Goal: Task Accomplishment & Management: Complete application form

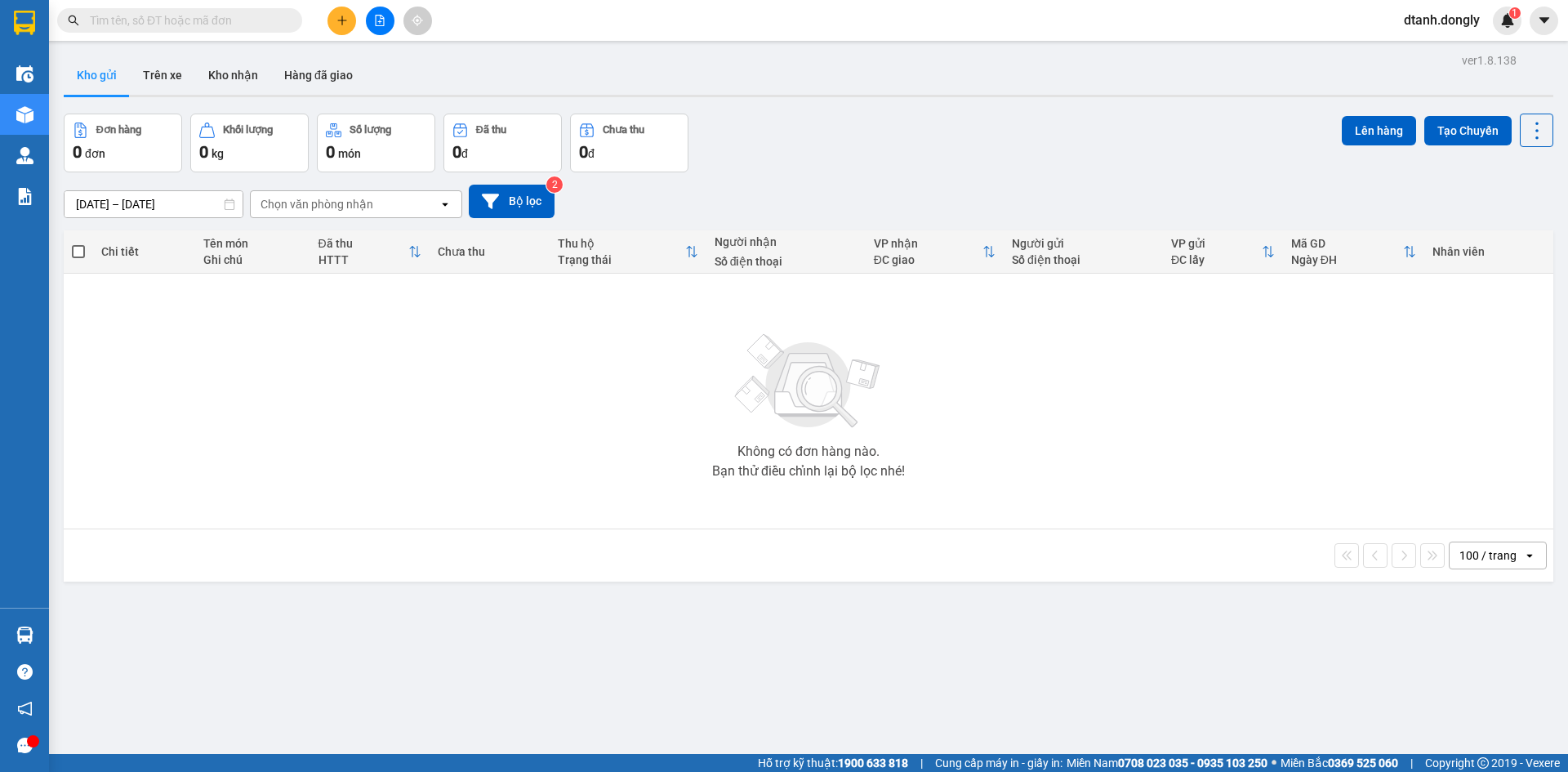
click at [249, 19] on input "text" at bounding box center [187, 21] width 193 height 18
click at [217, 17] on input "text" at bounding box center [187, 21] width 193 height 18
click at [338, 17] on icon "plus" at bounding box center [342, 20] width 12 height 12
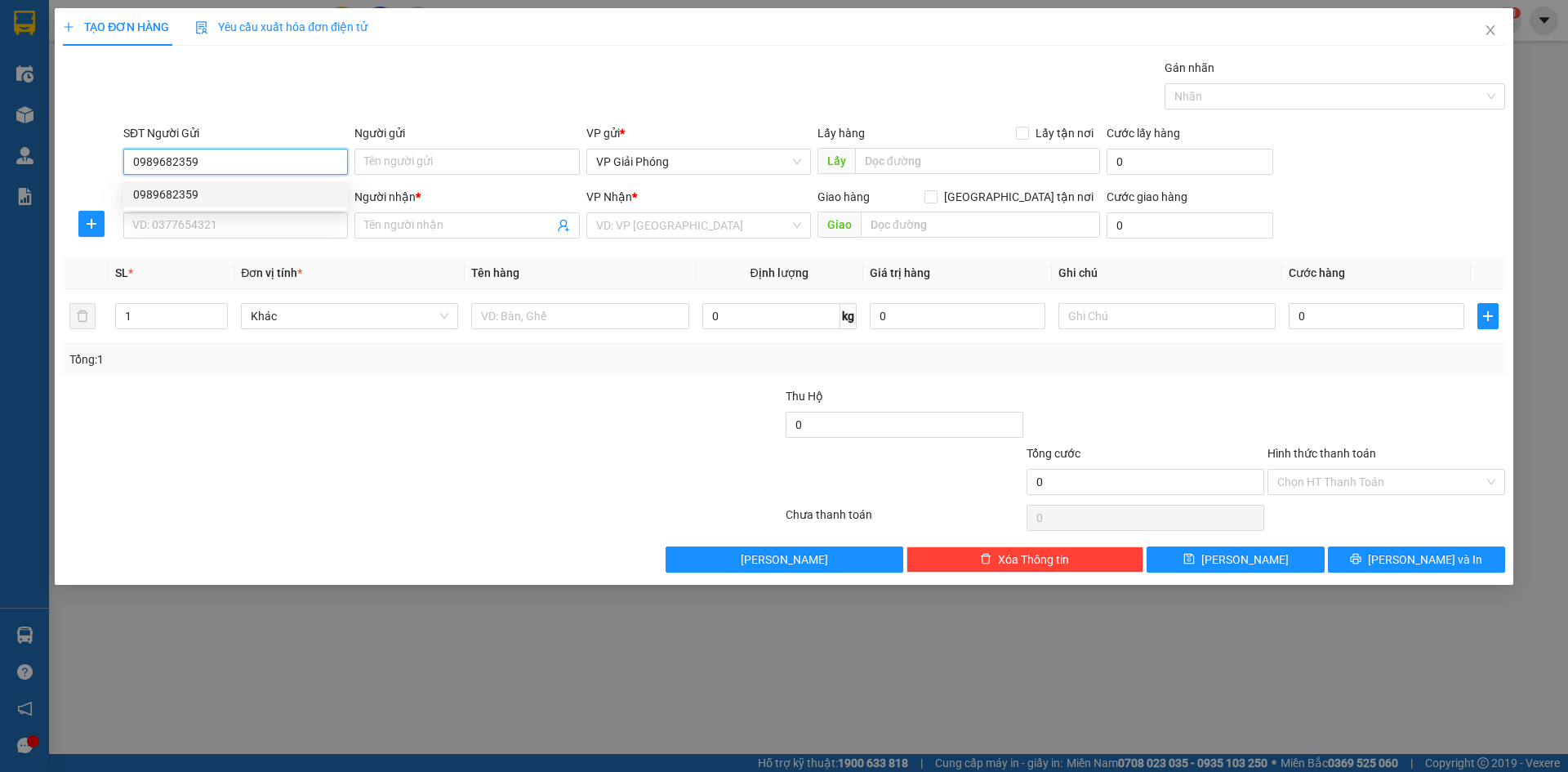
click at [218, 197] on div "0989682359" at bounding box center [235, 195] width 205 height 18
type input "0989682359"
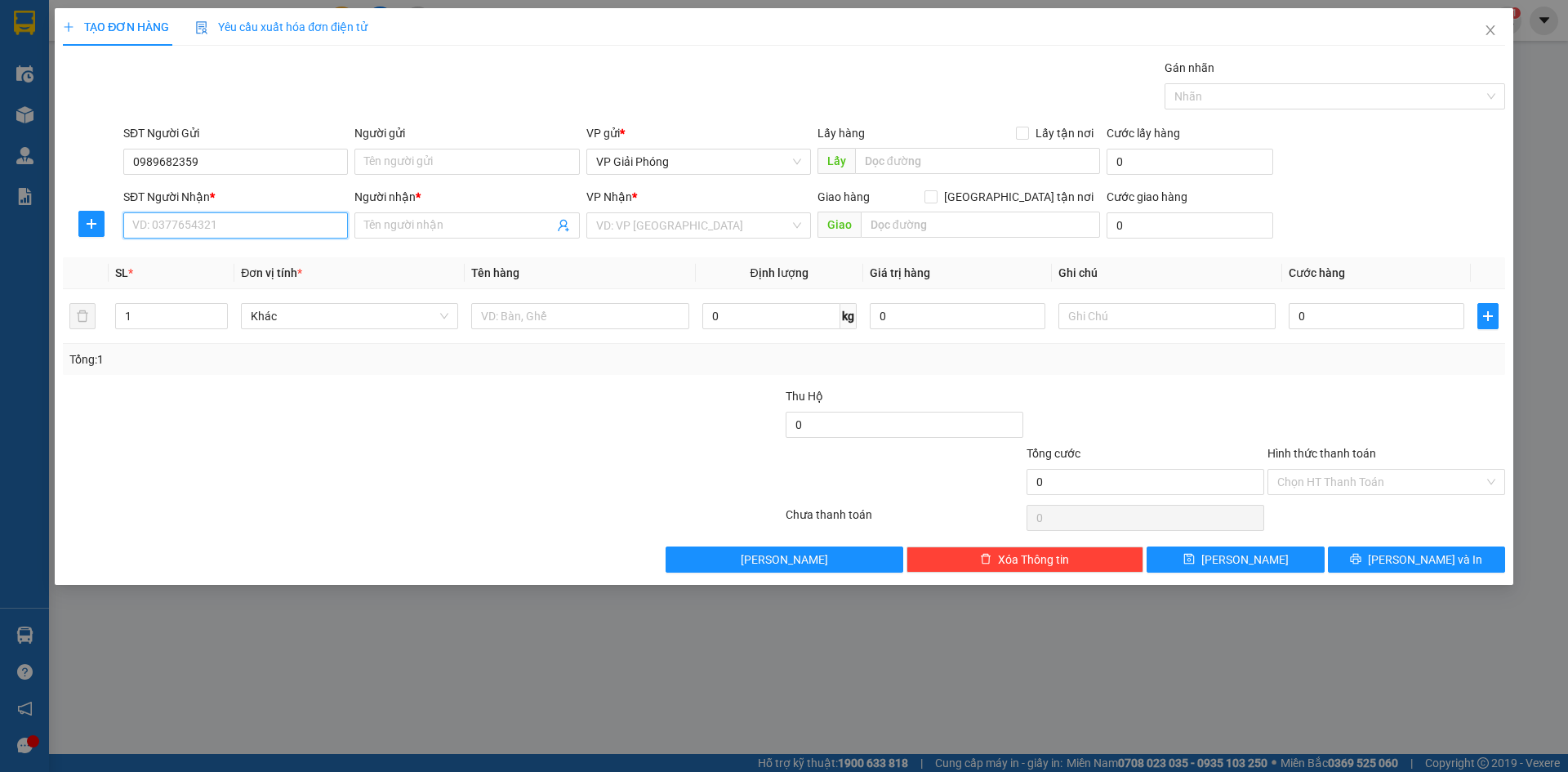
click at [187, 229] on input "SĐT Người Nhận *" at bounding box center [235, 225] width 225 height 26
click at [248, 259] on div "0966058515 - [PERSON_NAME]" at bounding box center [235, 259] width 205 height 18
type input "0966058515"
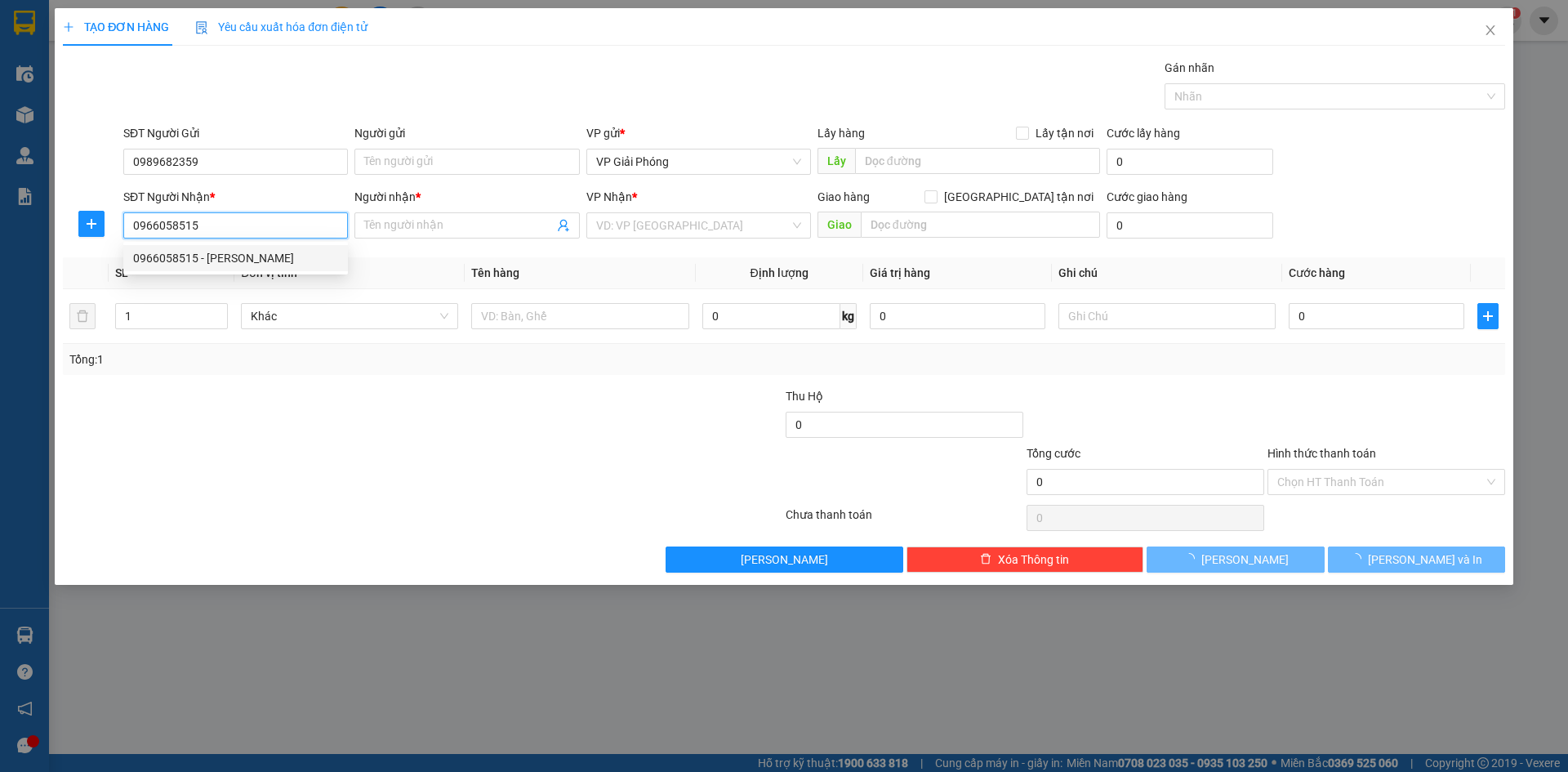
type input "[PERSON_NAME]"
checkbox input "true"
type input "TT [GEOGRAPHIC_DATA]"
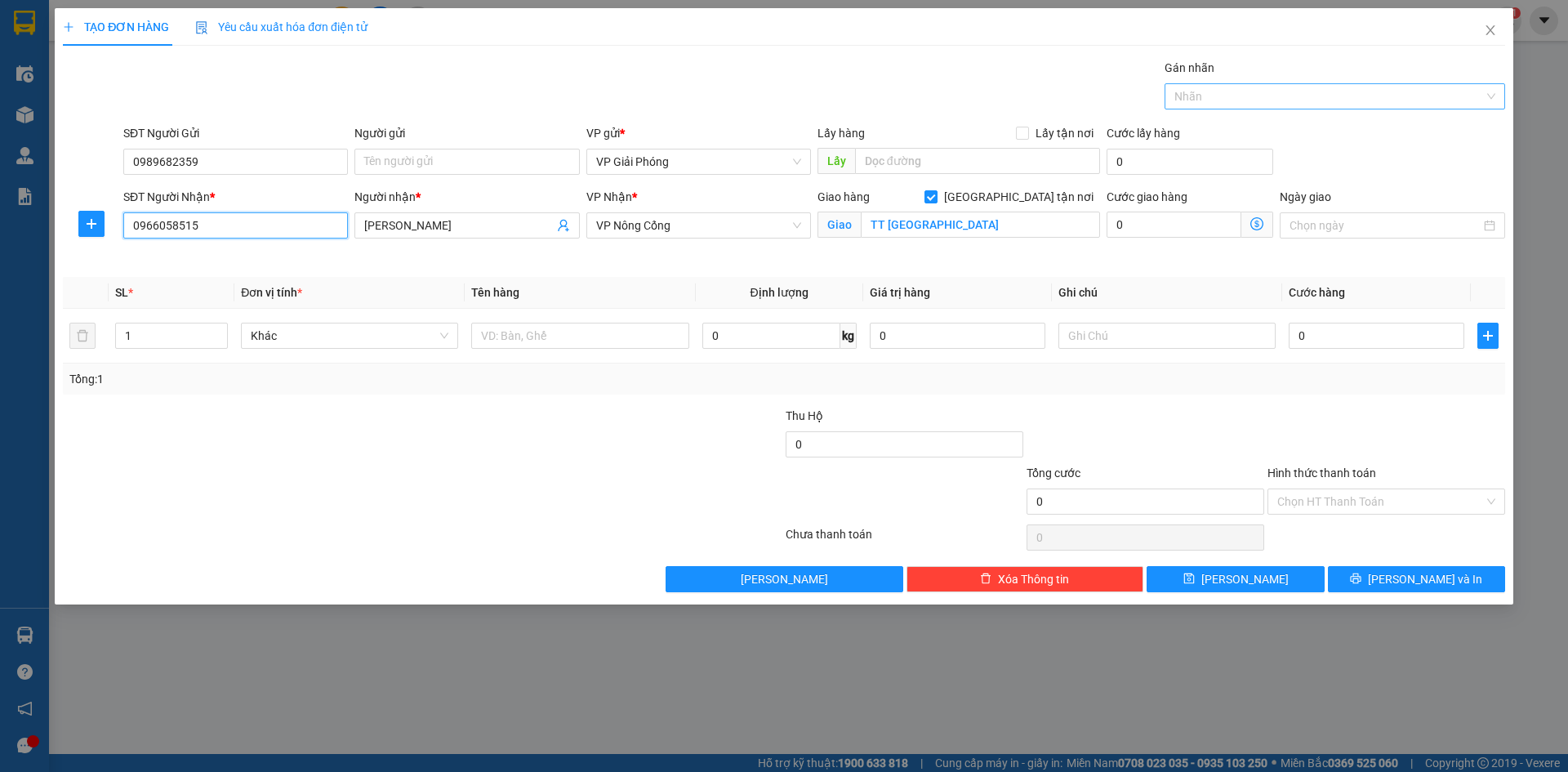
click at [1190, 95] on div at bounding box center [1326, 96] width 316 height 20
type input "0966058515"
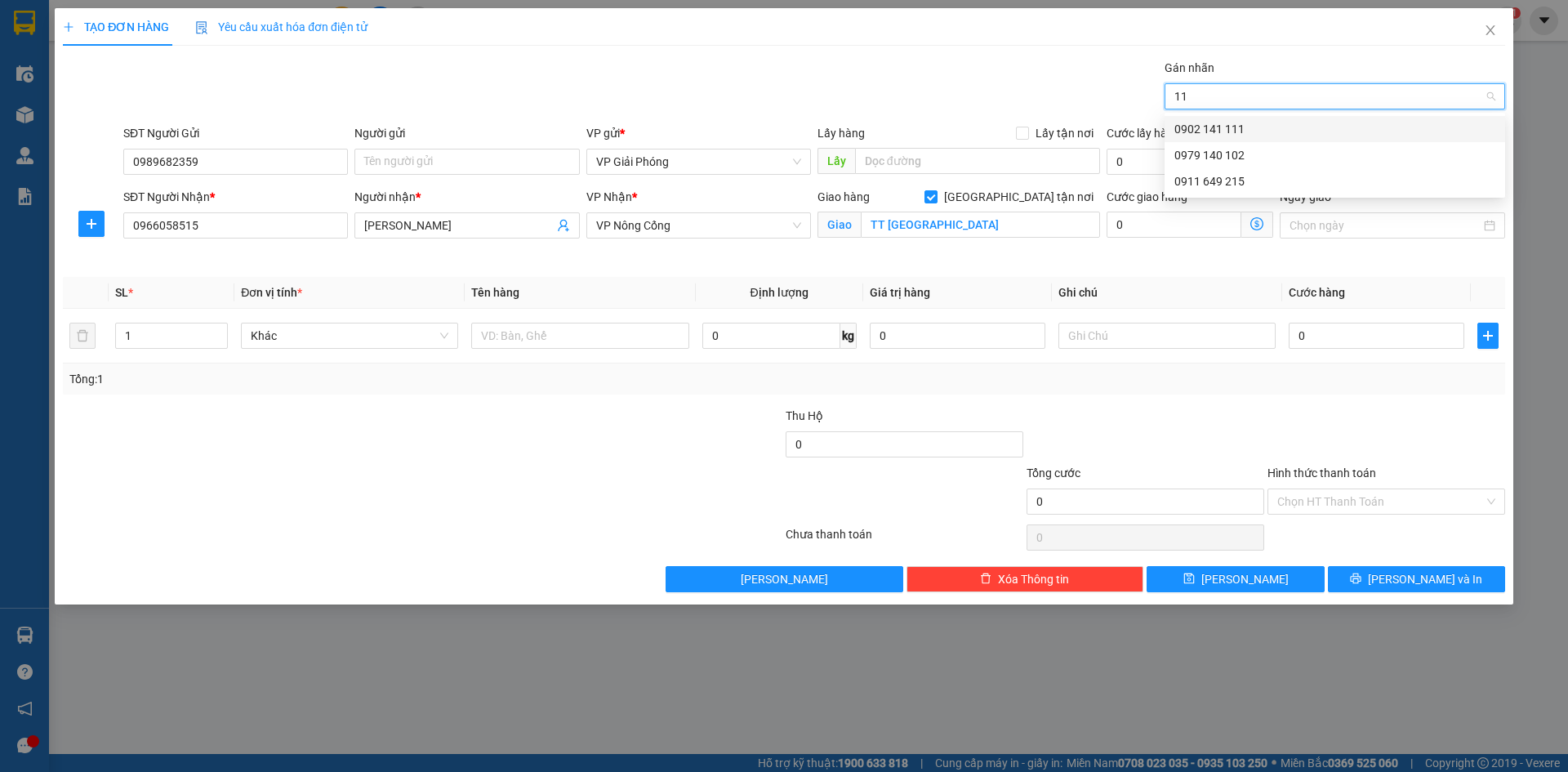
type input "111"
click at [1187, 127] on div "0902 141 111" at bounding box center [1334, 129] width 321 height 18
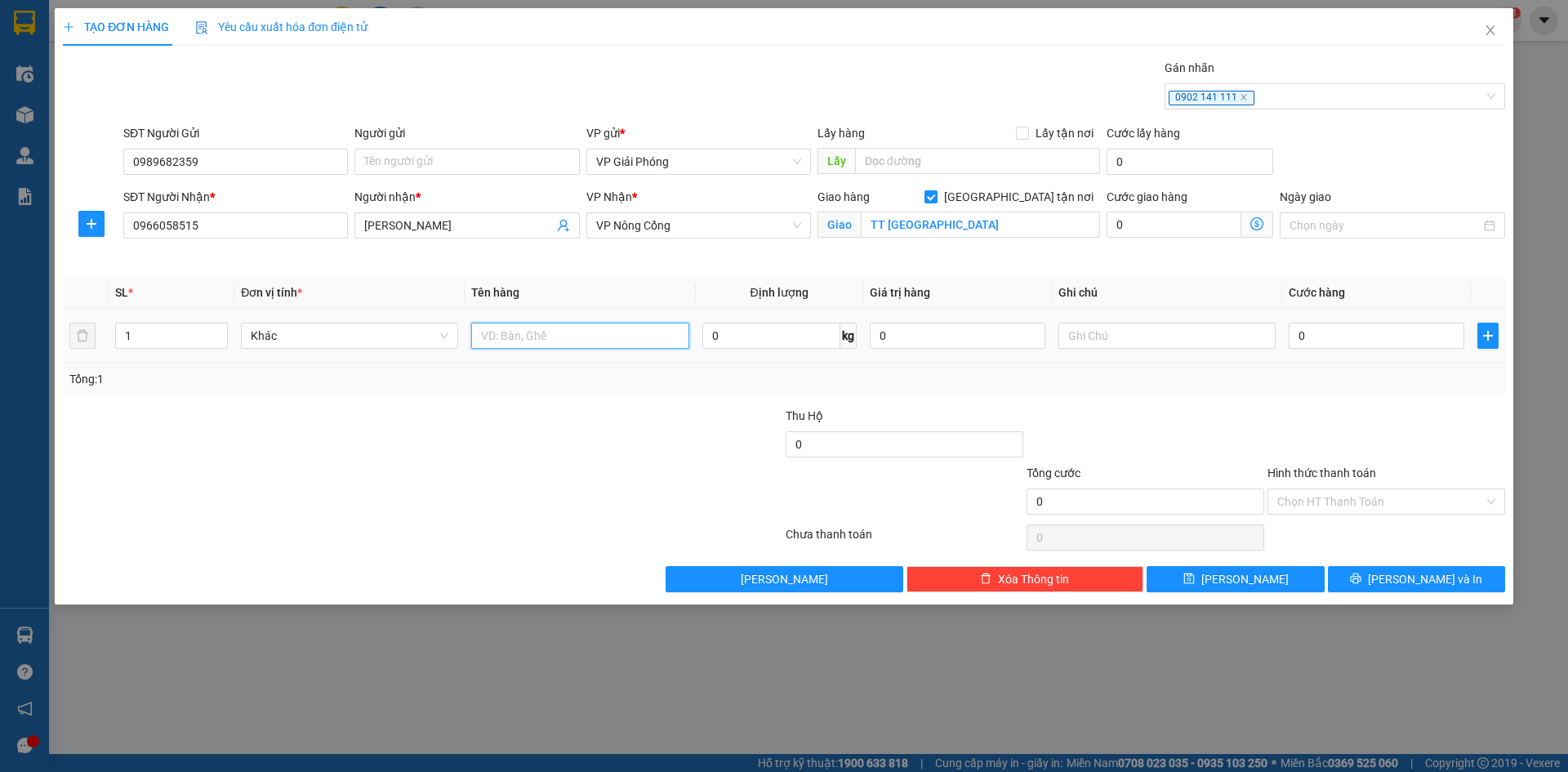
click at [513, 337] on input "text" at bounding box center [580, 335] width 217 height 26
type input "THÙNG"
click at [1323, 340] on input "0" at bounding box center [1376, 335] width 176 height 26
type input "5"
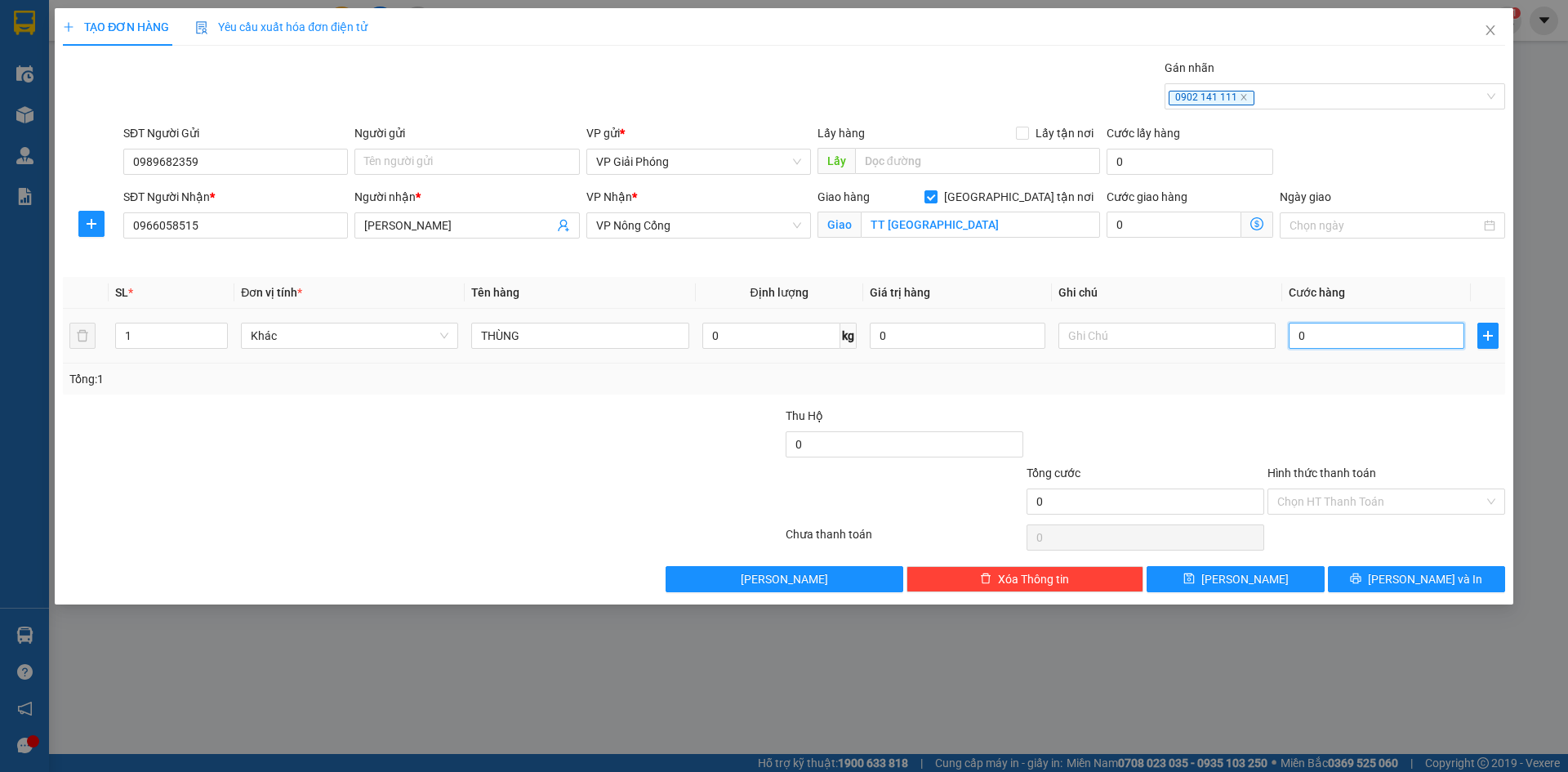
type input "5"
type input "50"
type input "50.000"
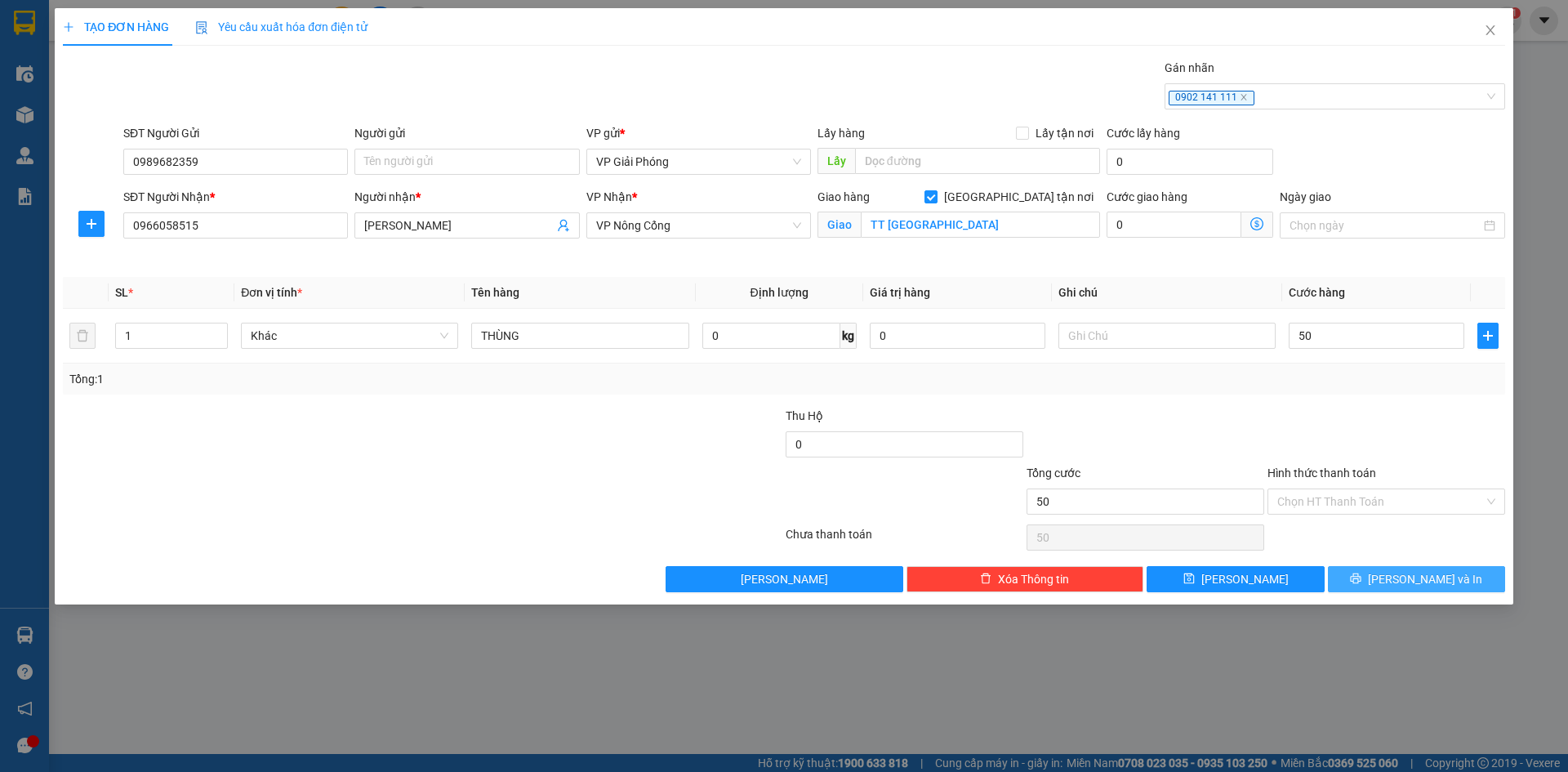
type input "50.000"
click at [1388, 571] on button "[PERSON_NAME] và In" at bounding box center [1416, 579] width 177 height 26
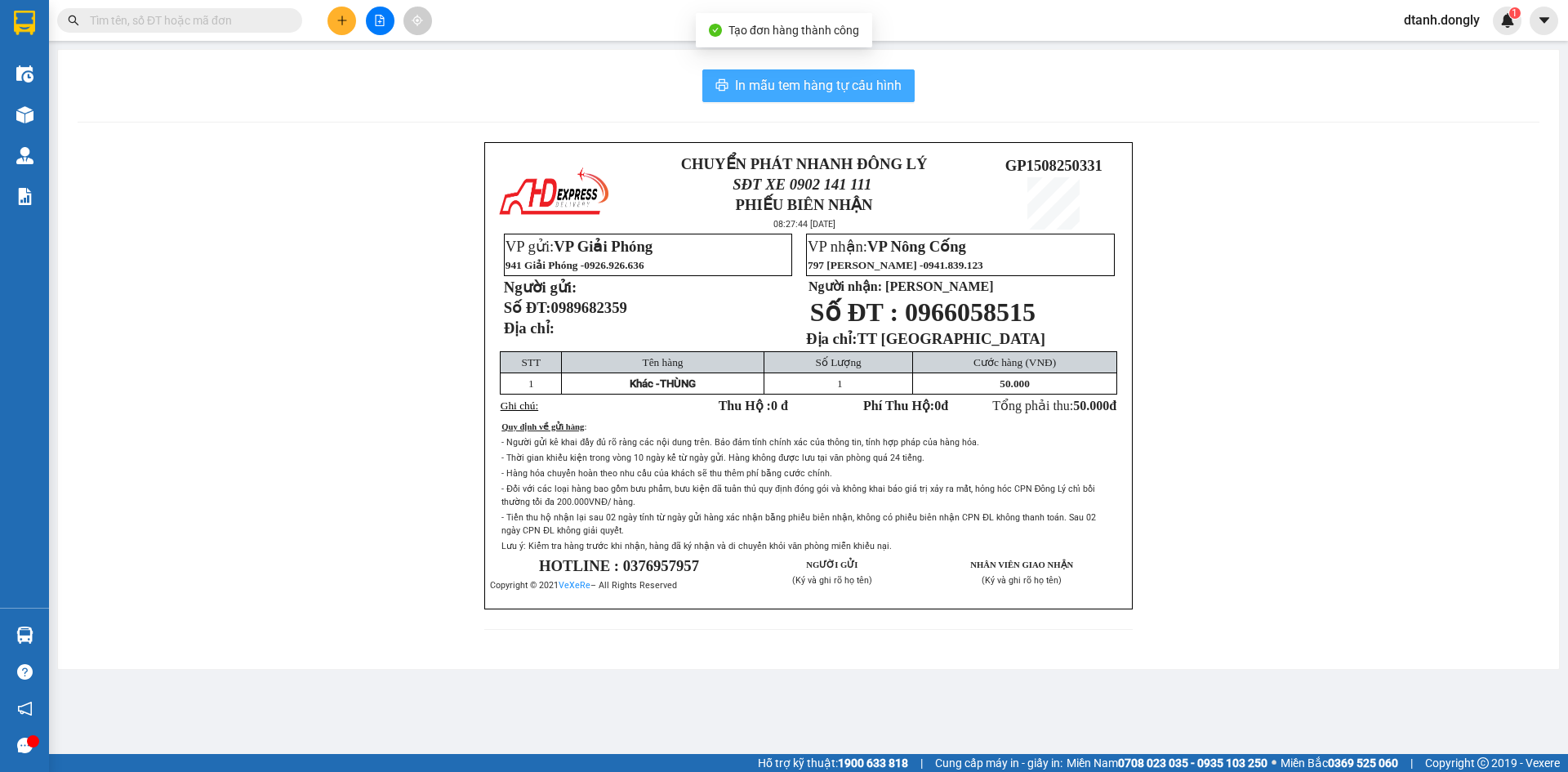
click at [794, 82] on span "In mẫu tem hàng tự cấu hình" at bounding box center [818, 86] width 167 height 20
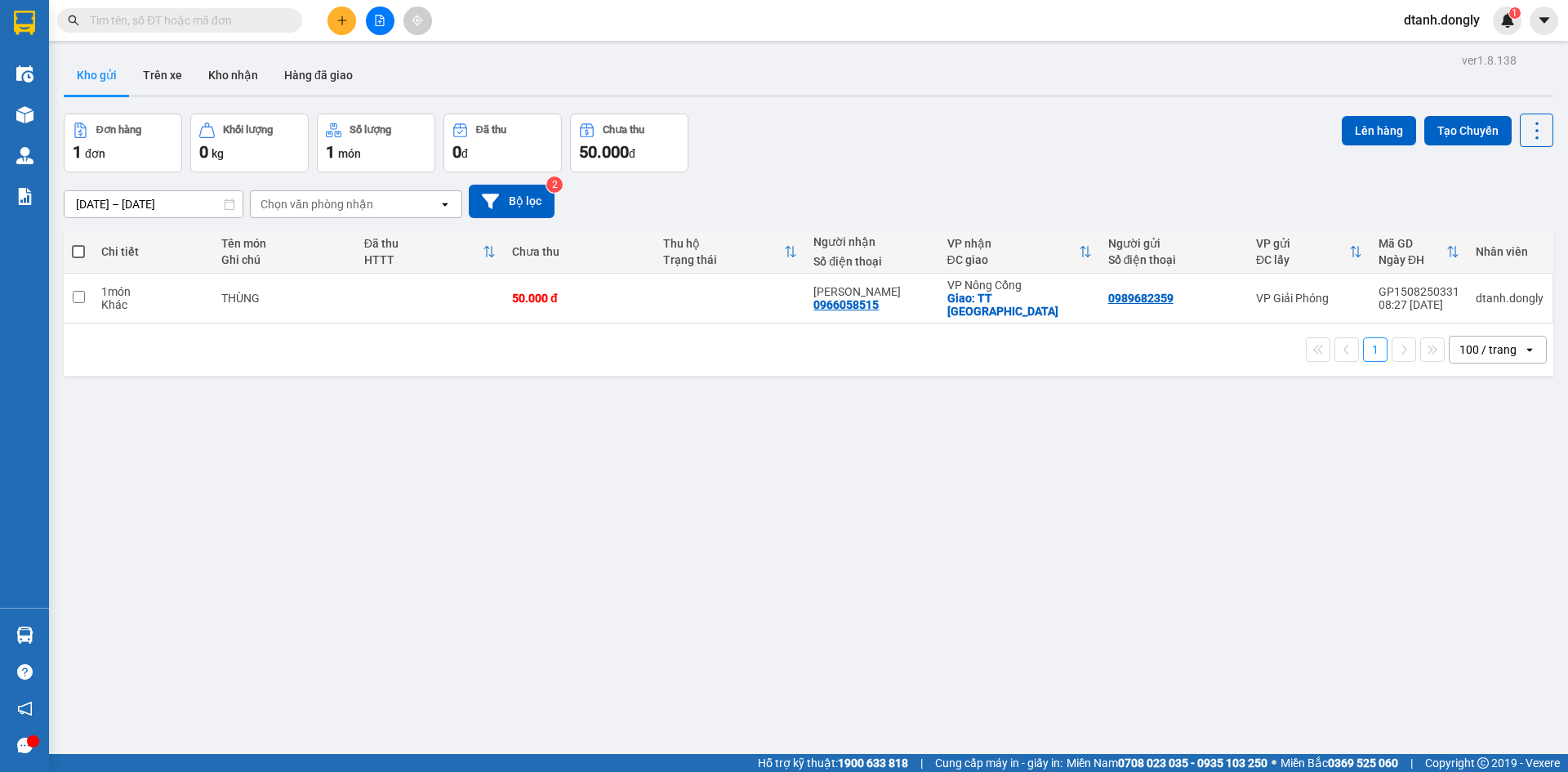
click at [84, 250] on span at bounding box center [78, 251] width 13 height 13
click at [78, 243] on input "checkbox" at bounding box center [78, 243] width 0 height 0
checkbox input "true"
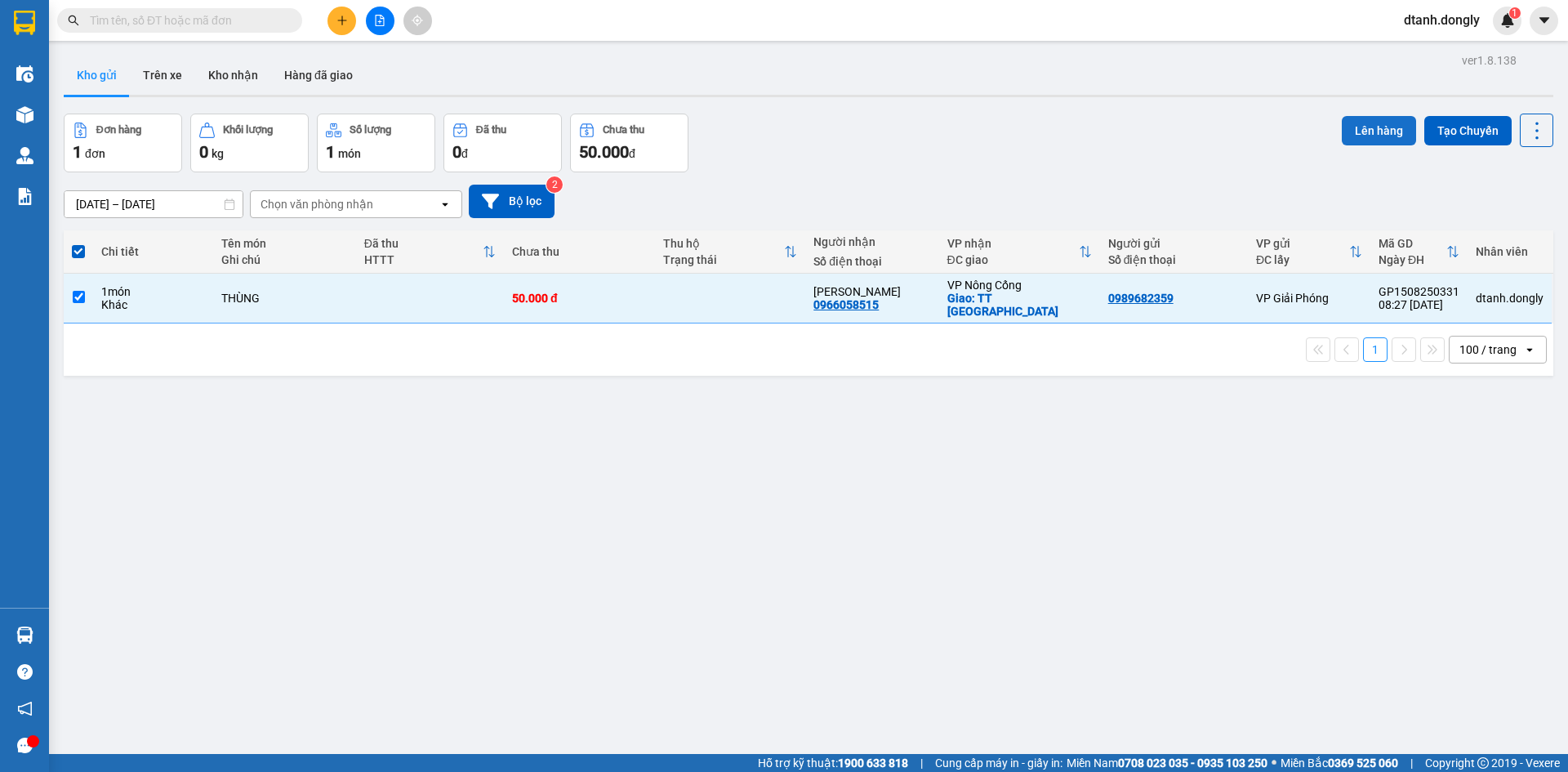
click at [1369, 119] on button "Lên hàng" at bounding box center [1379, 130] width 75 height 29
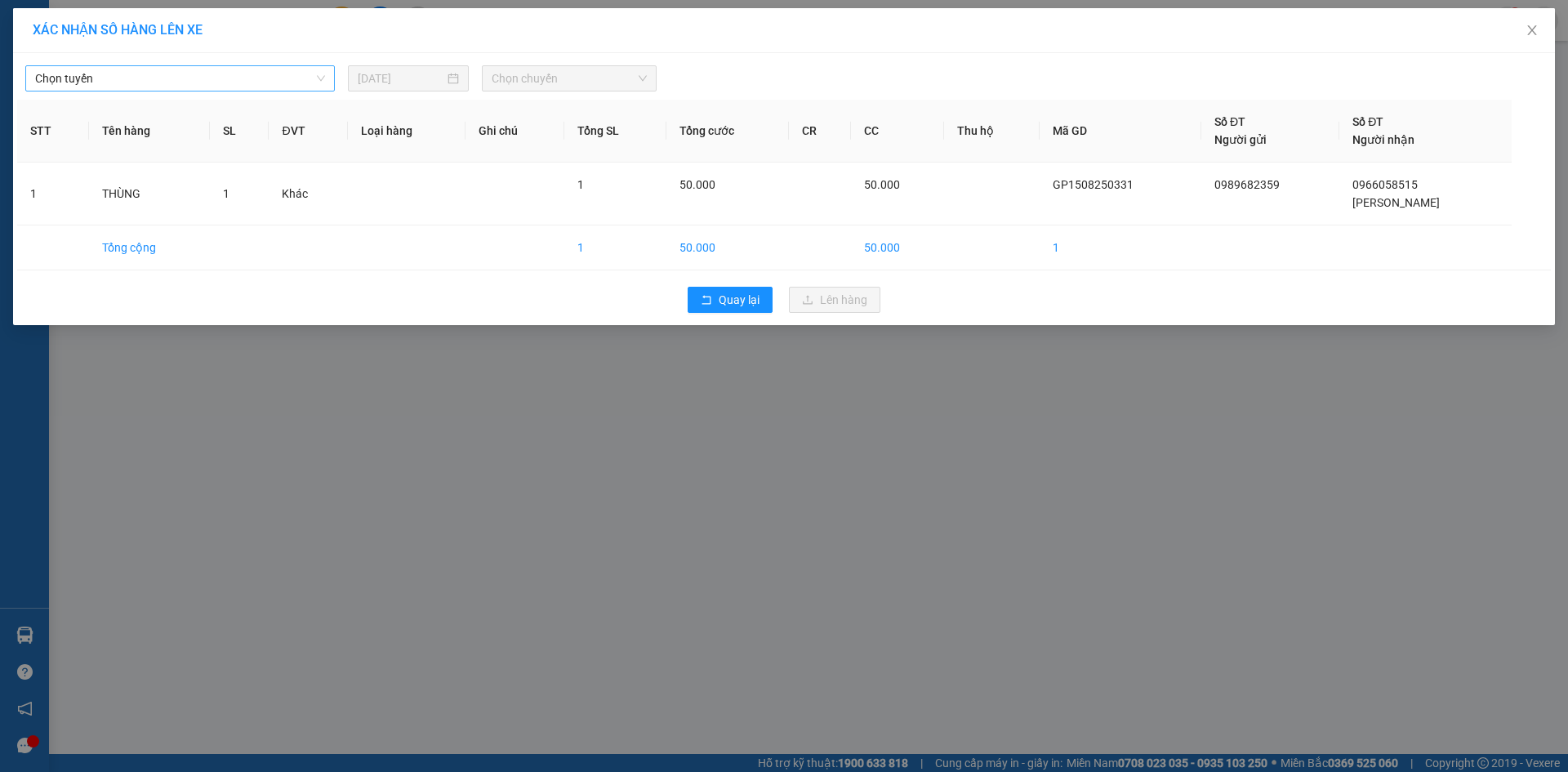
drag, startPoint x: 216, startPoint y: 85, endPoint x: 207, endPoint y: 91, distance: 10.8
click at [215, 85] on span "Chọn tuyến" at bounding box center [180, 78] width 290 height 25
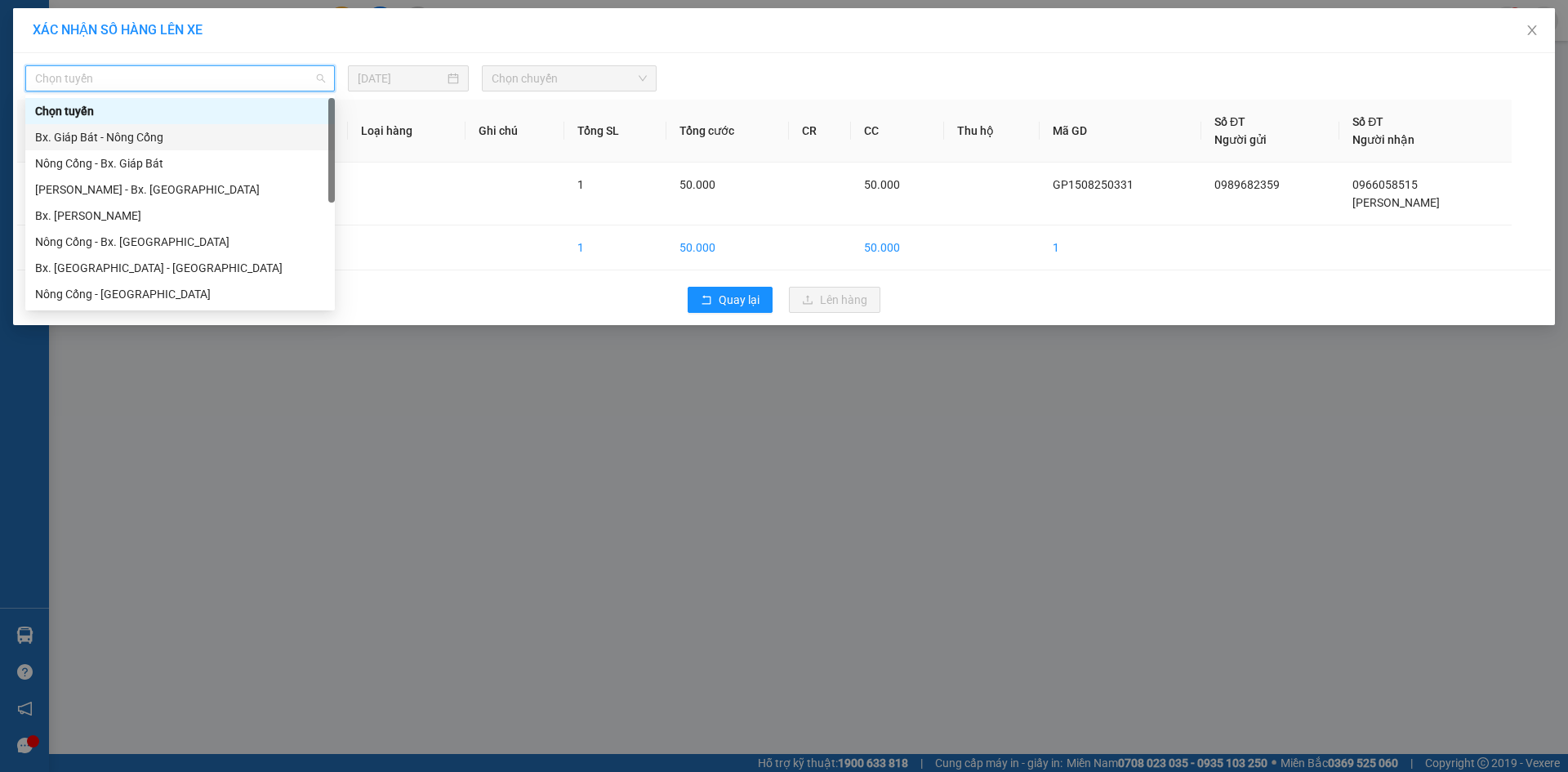
drag, startPoint x: 161, startPoint y: 138, endPoint x: 279, endPoint y: 120, distance: 119.4
click at [162, 138] on div "Bx. Giáp Bát - Nông Cống" at bounding box center [180, 137] width 290 height 18
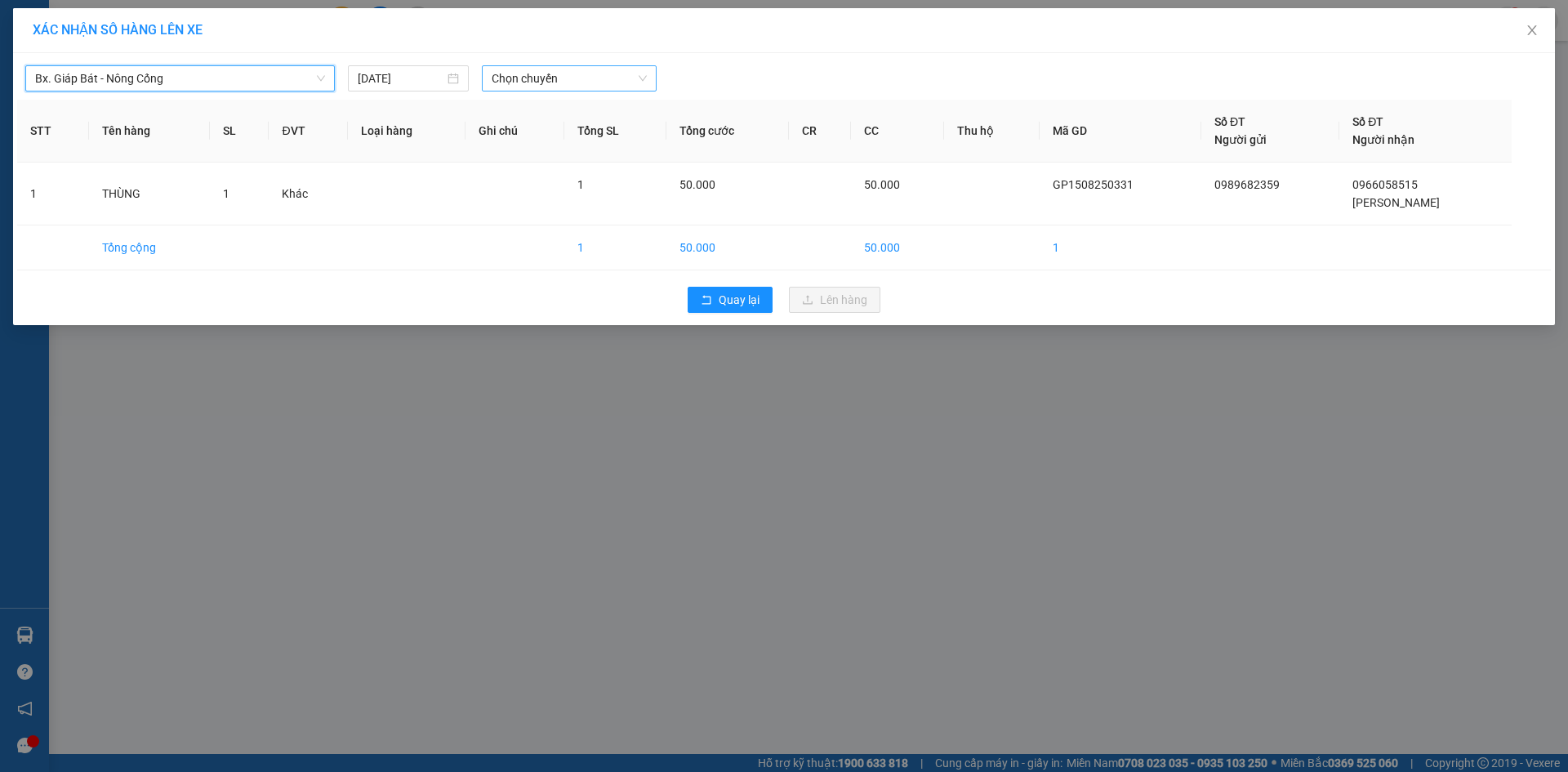
click at [531, 79] on span "Chọn chuyến" at bounding box center [569, 78] width 155 height 25
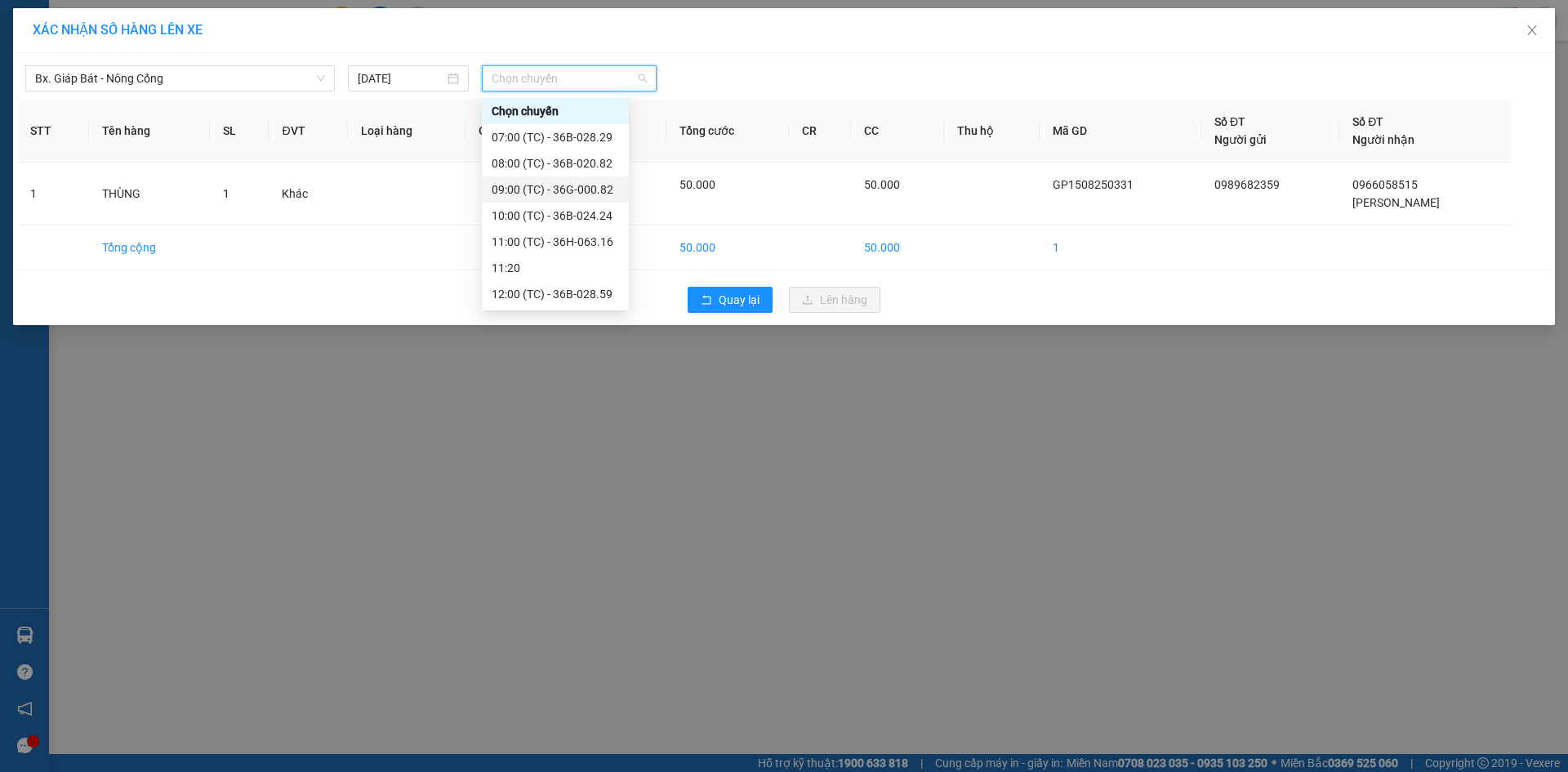
click at [545, 186] on div "09:00 (TC) - 36G-000.82" at bounding box center [555, 189] width 127 height 18
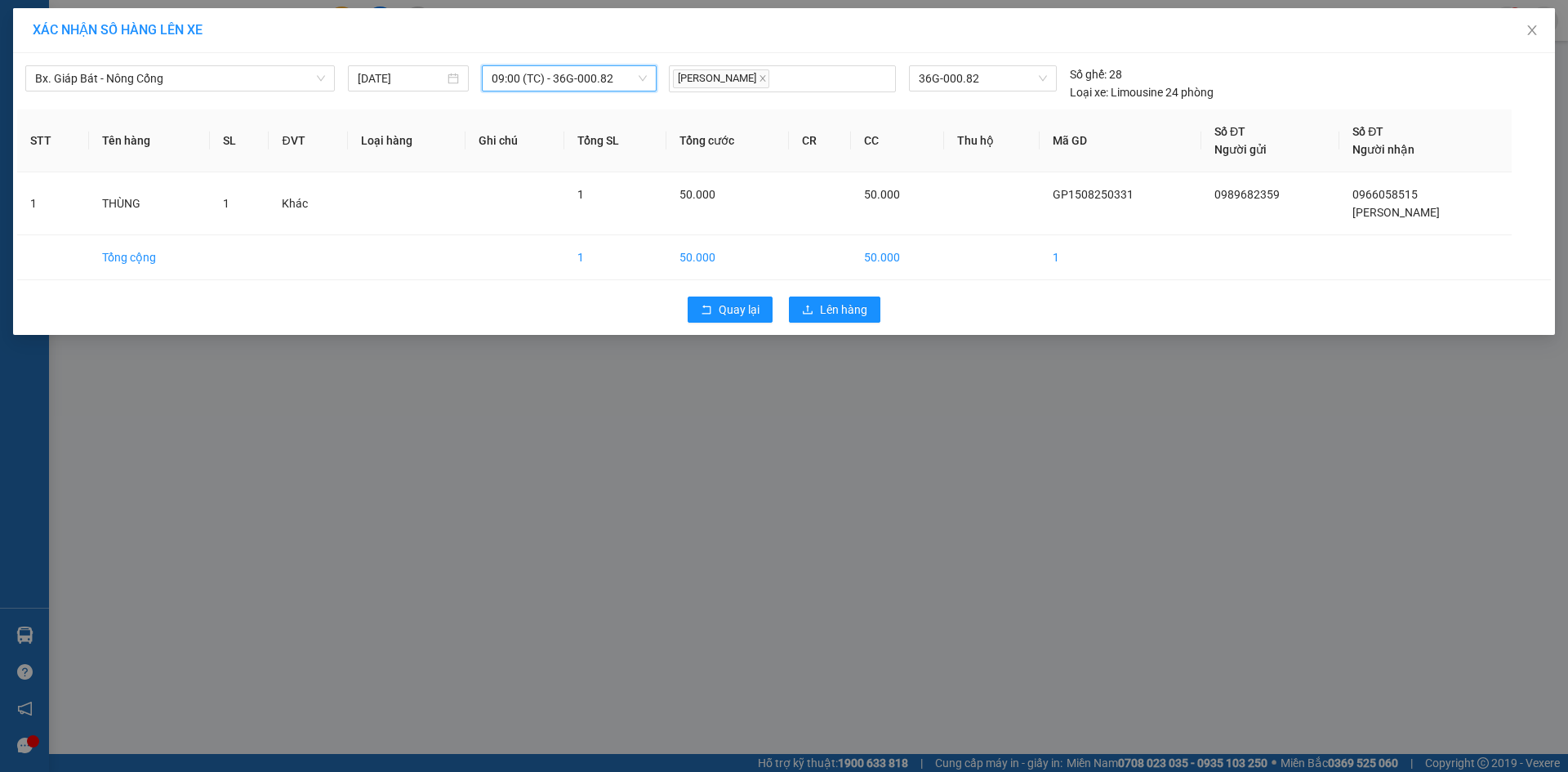
click at [835, 282] on div "Bx. Giáp Bát - Nông Cống [DATE] 09:00 09:00 (TC) - 36G-000.82 [PERSON_NAME] 36G…" at bounding box center [784, 194] width 1542 height 282
click at [838, 317] on span "Lên hàng" at bounding box center [844, 310] width 47 height 18
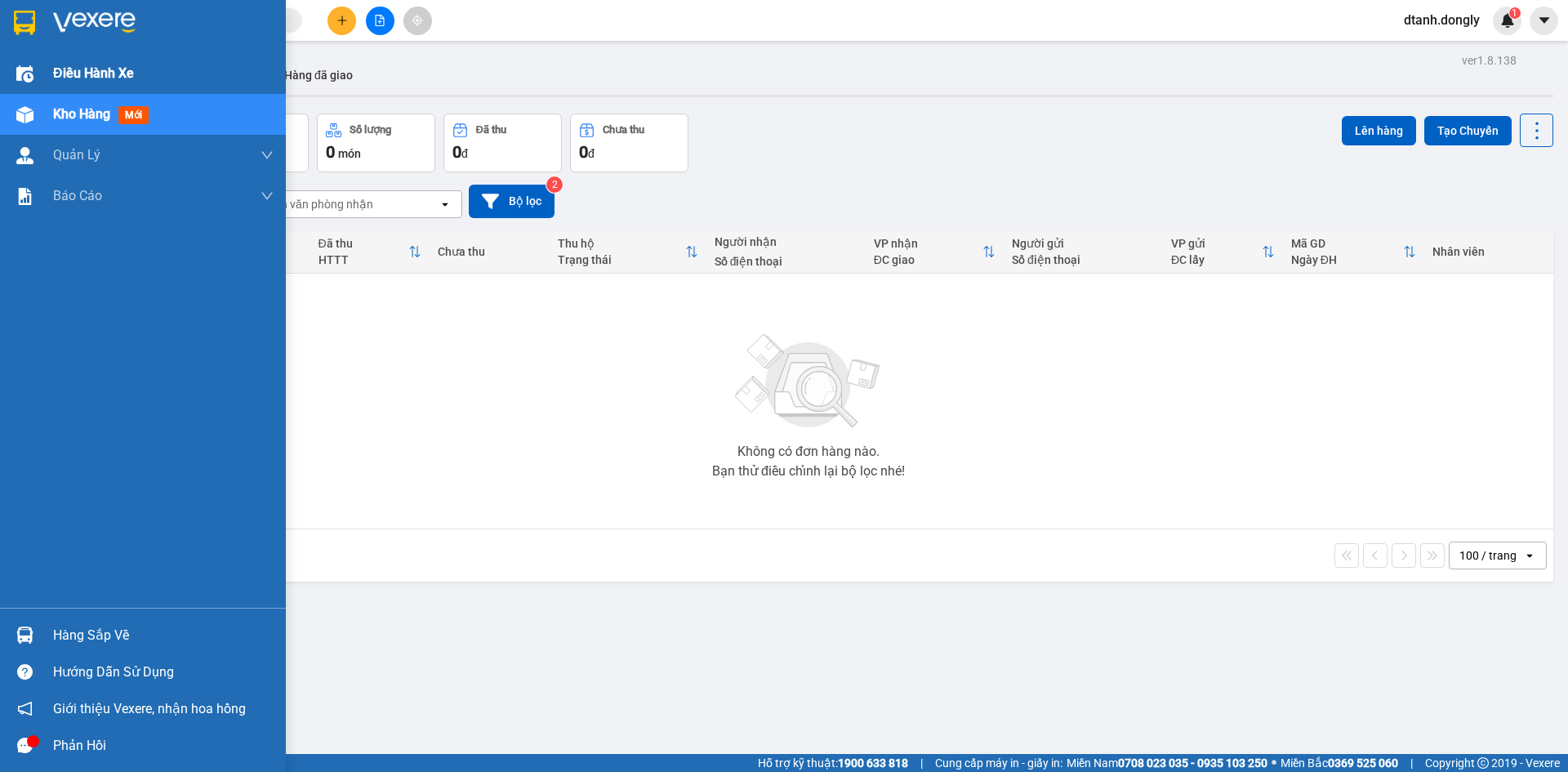
click at [67, 67] on span "Điều hành xe" at bounding box center [93, 73] width 81 height 20
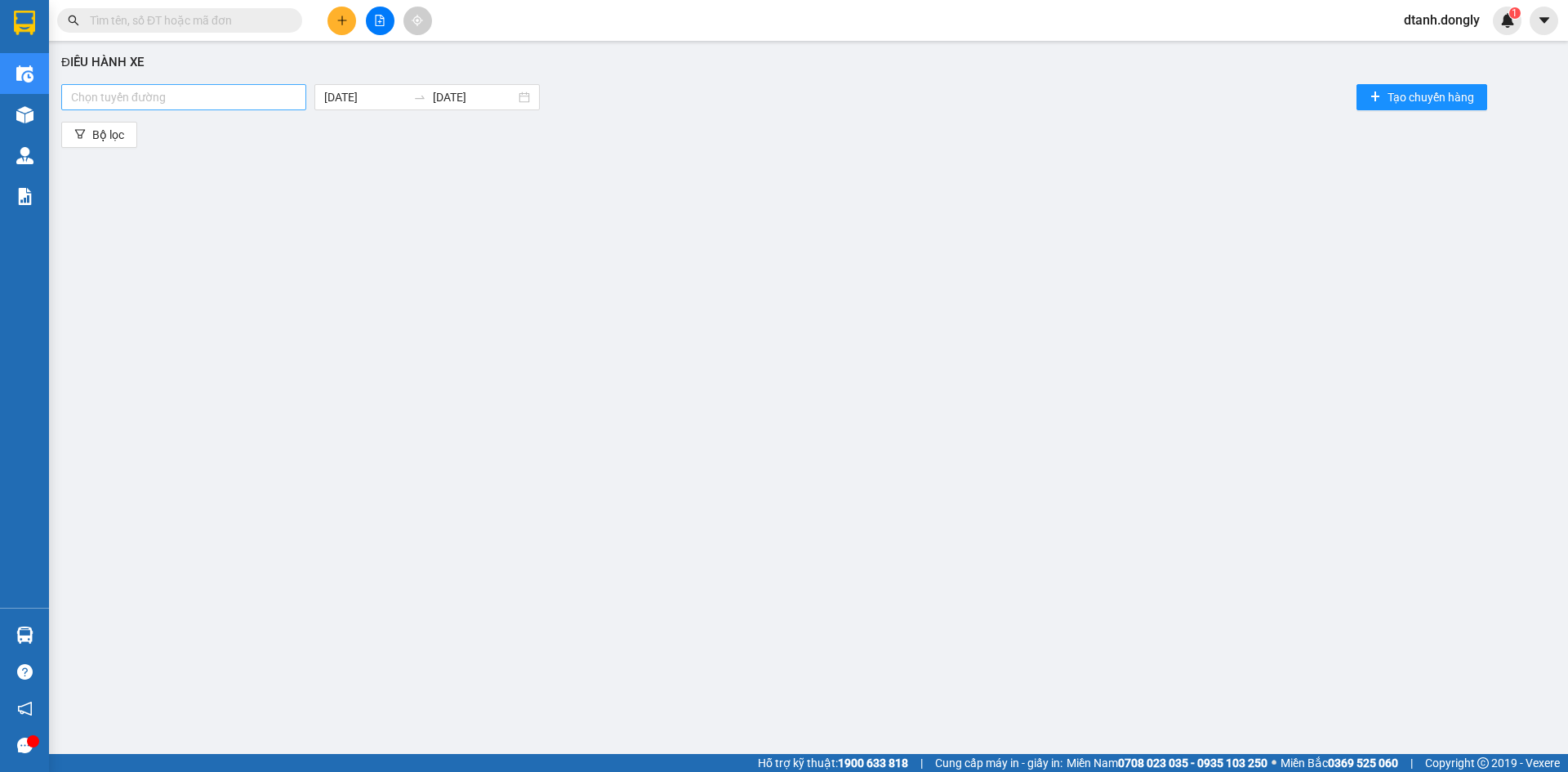
click at [278, 97] on div at bounding box center [184, 97] width 237 height 20
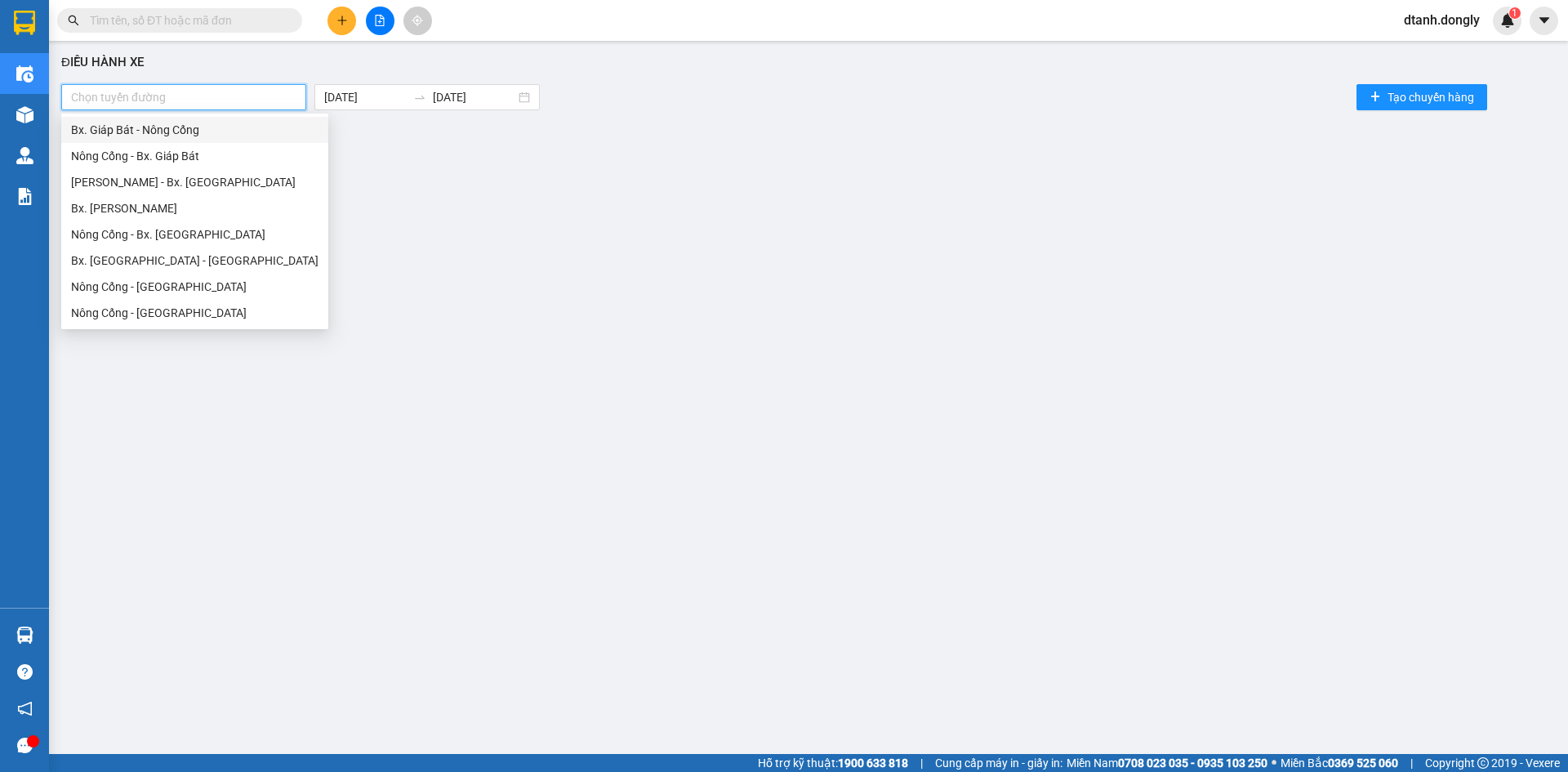
click at [275, 125] on div "Bx. Giáp Bát - Nông Cống" at bounding box center [195, 130] width 248 height 18
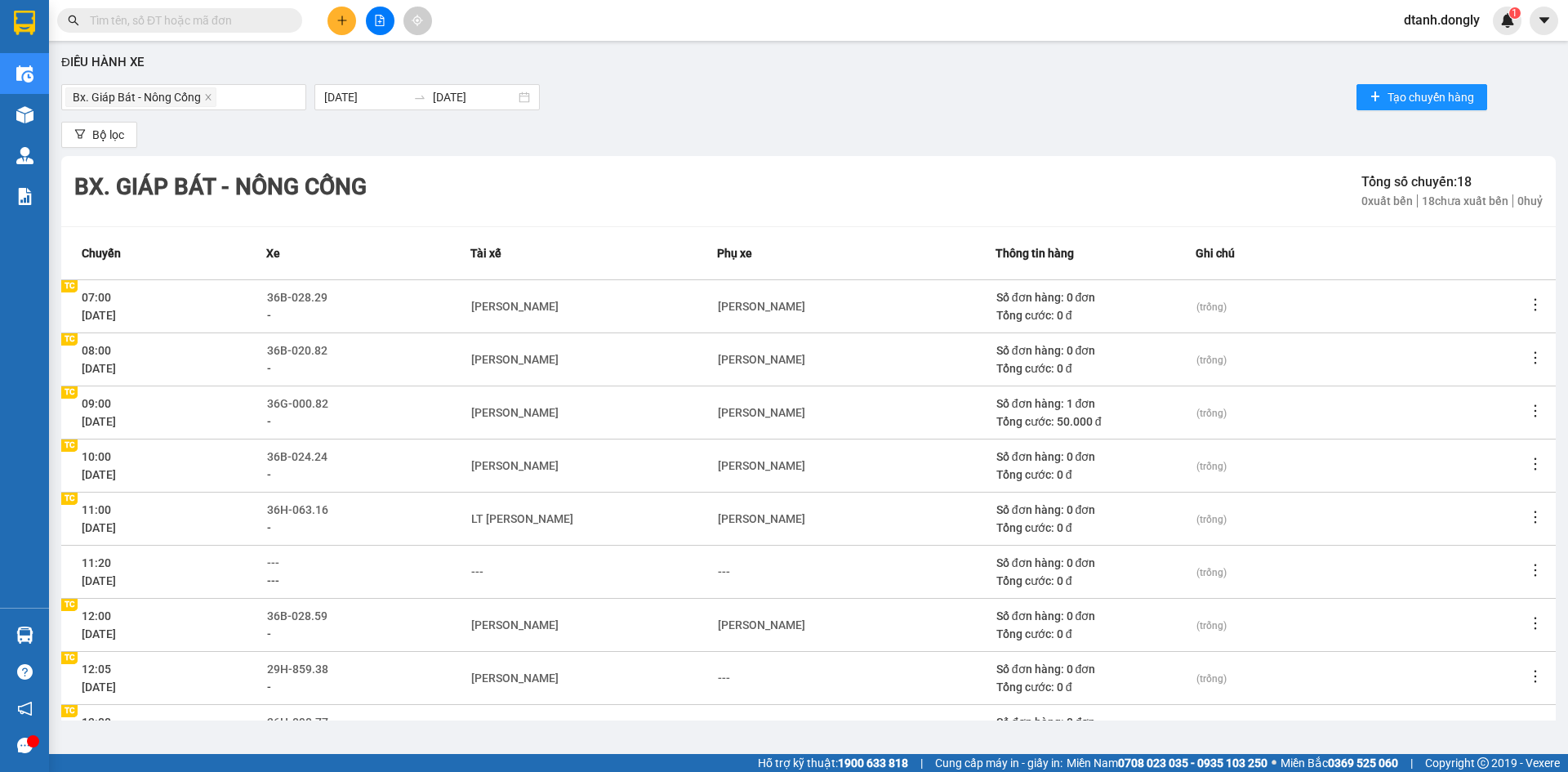
click at [866, 127] on div "Bộ lọc" at bounding box center [808, 135] width 1494 height 26
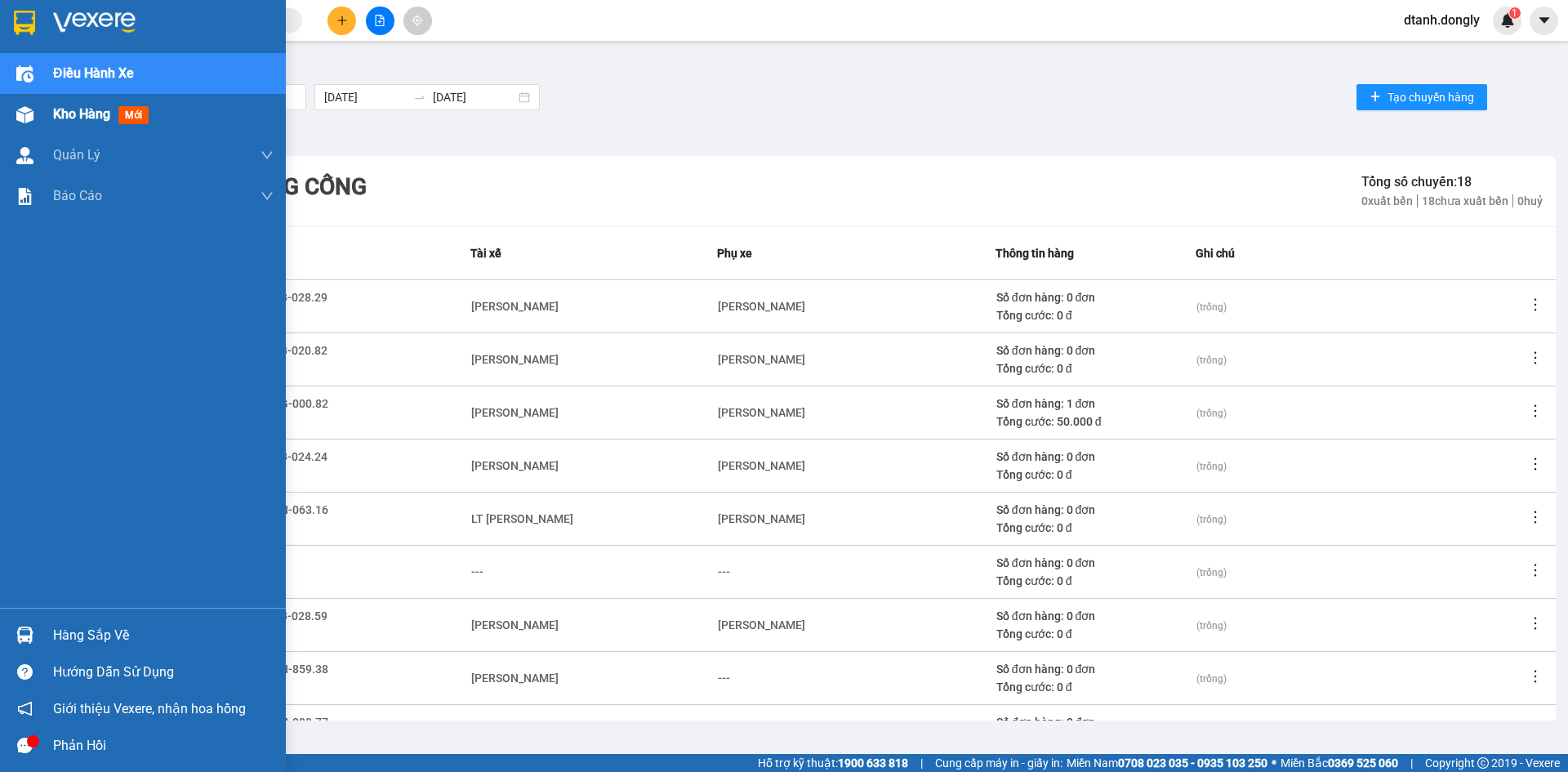
click at [67, 108] on span "Kho hàng" at bounding box center [81, 114] width 57 height 15
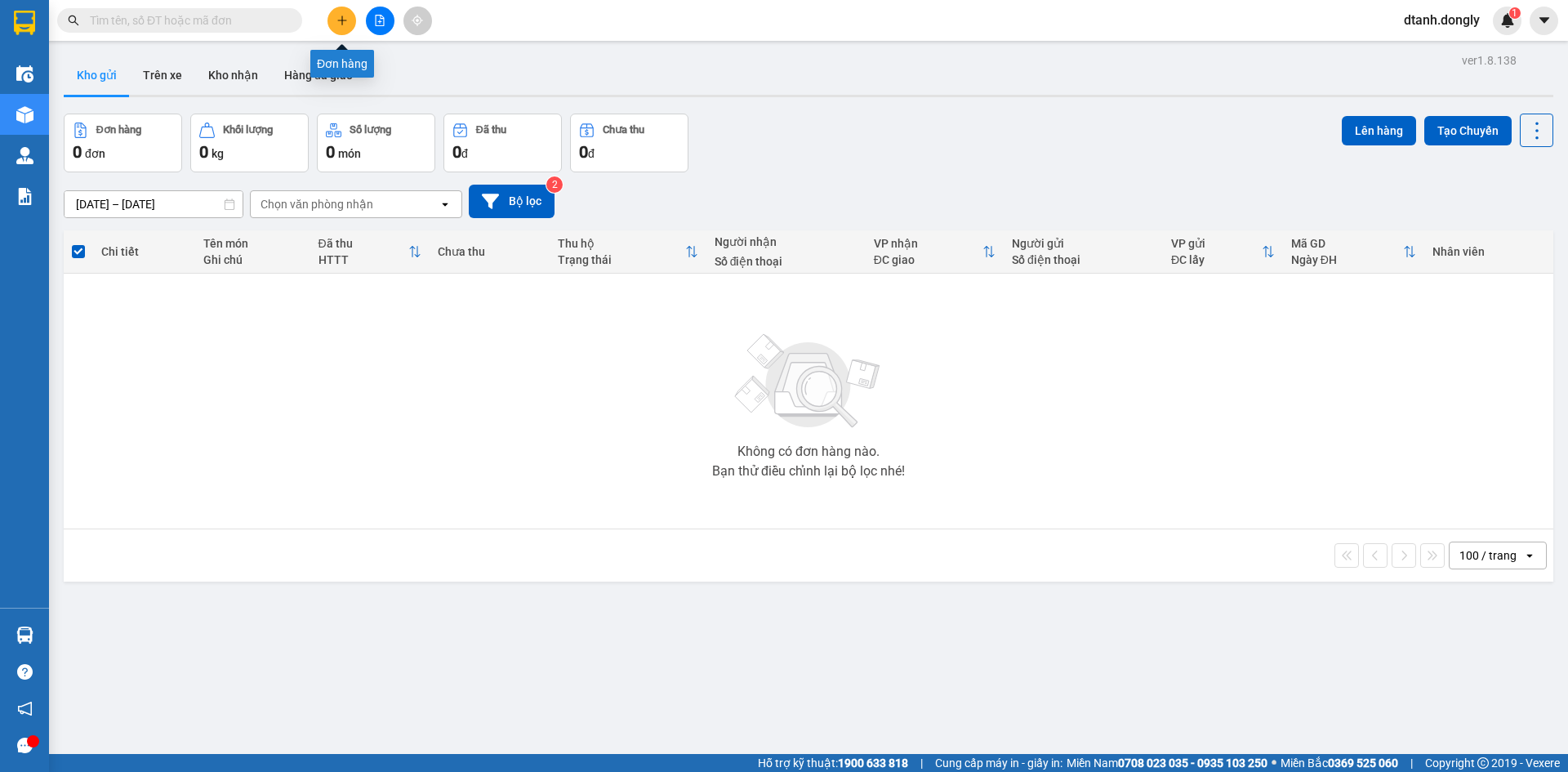
click at [336, 12] on button at bounding box center [341, 20] width 28 height 28
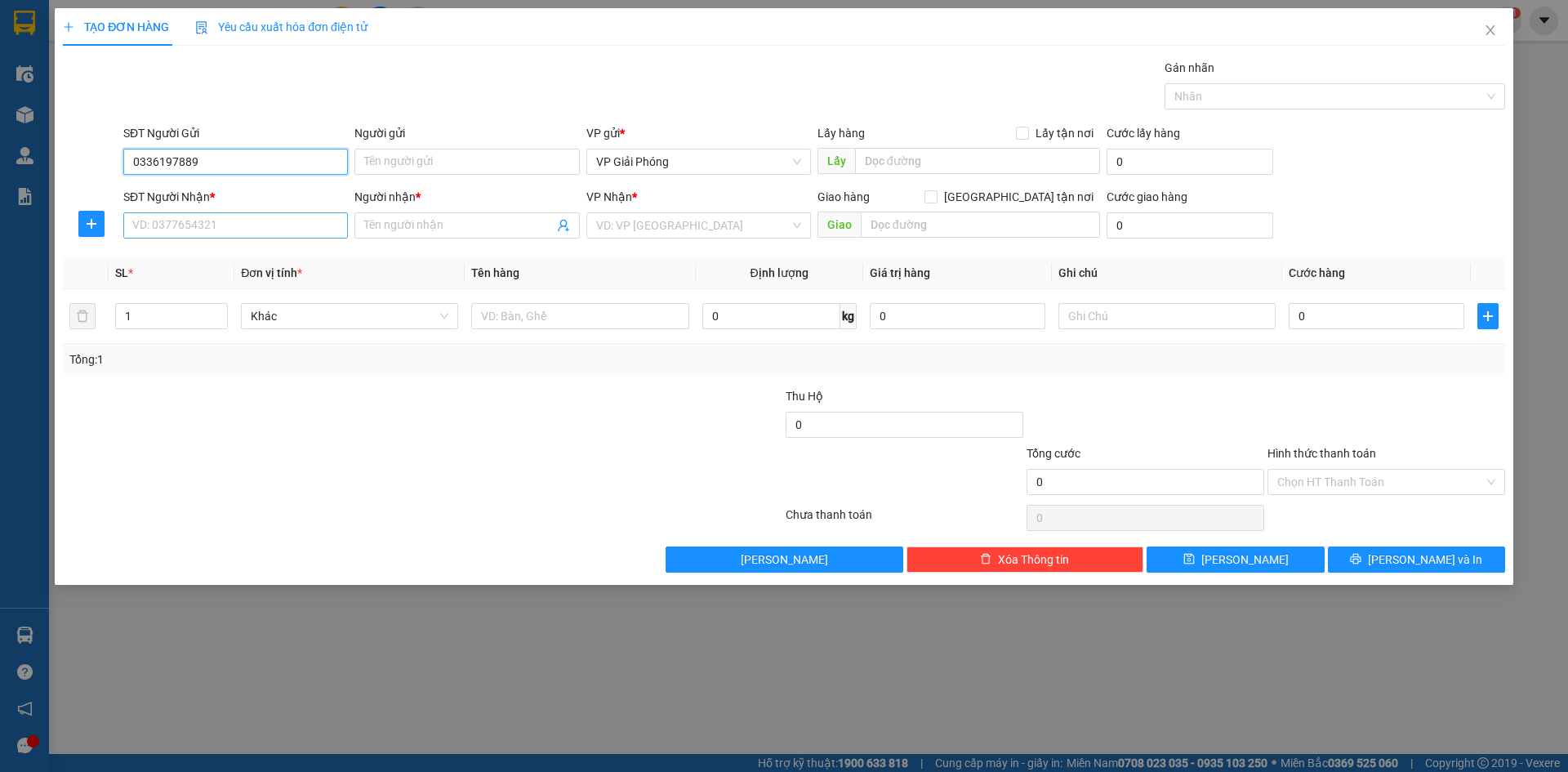
type input "0336197889"
click at [283, 214] on input "SĐT Người Nhận *" at bounding box center [235, 225] width 225 height 26
type input "0912605953"
click at [368, 224] on input "Người nhận *" at bounding box center [458, 226] width 188 height 18
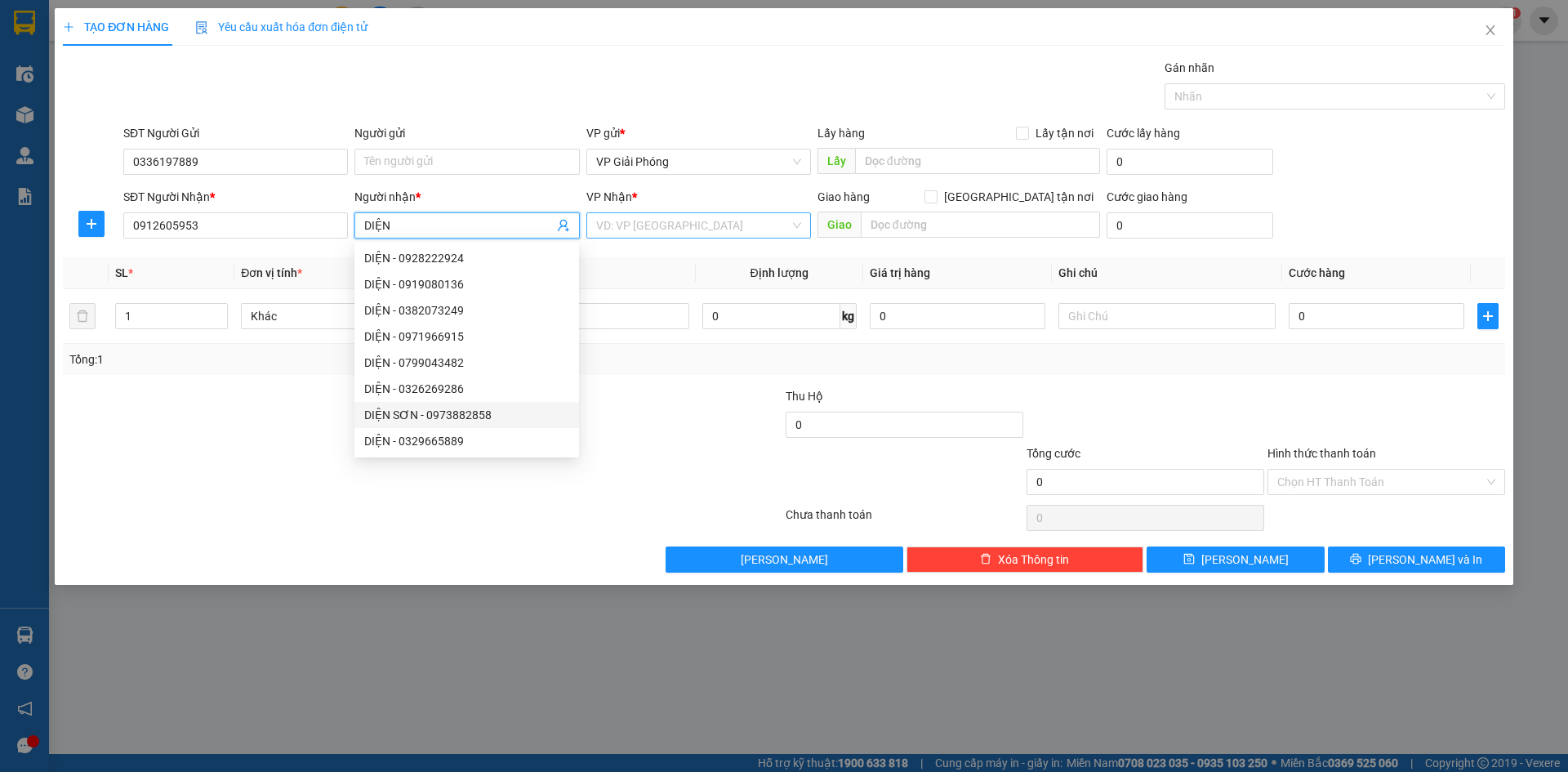
type input "DIỆN"
click at [654, 229] on input "search" at bounding box center [693, 225] width 194 height 25
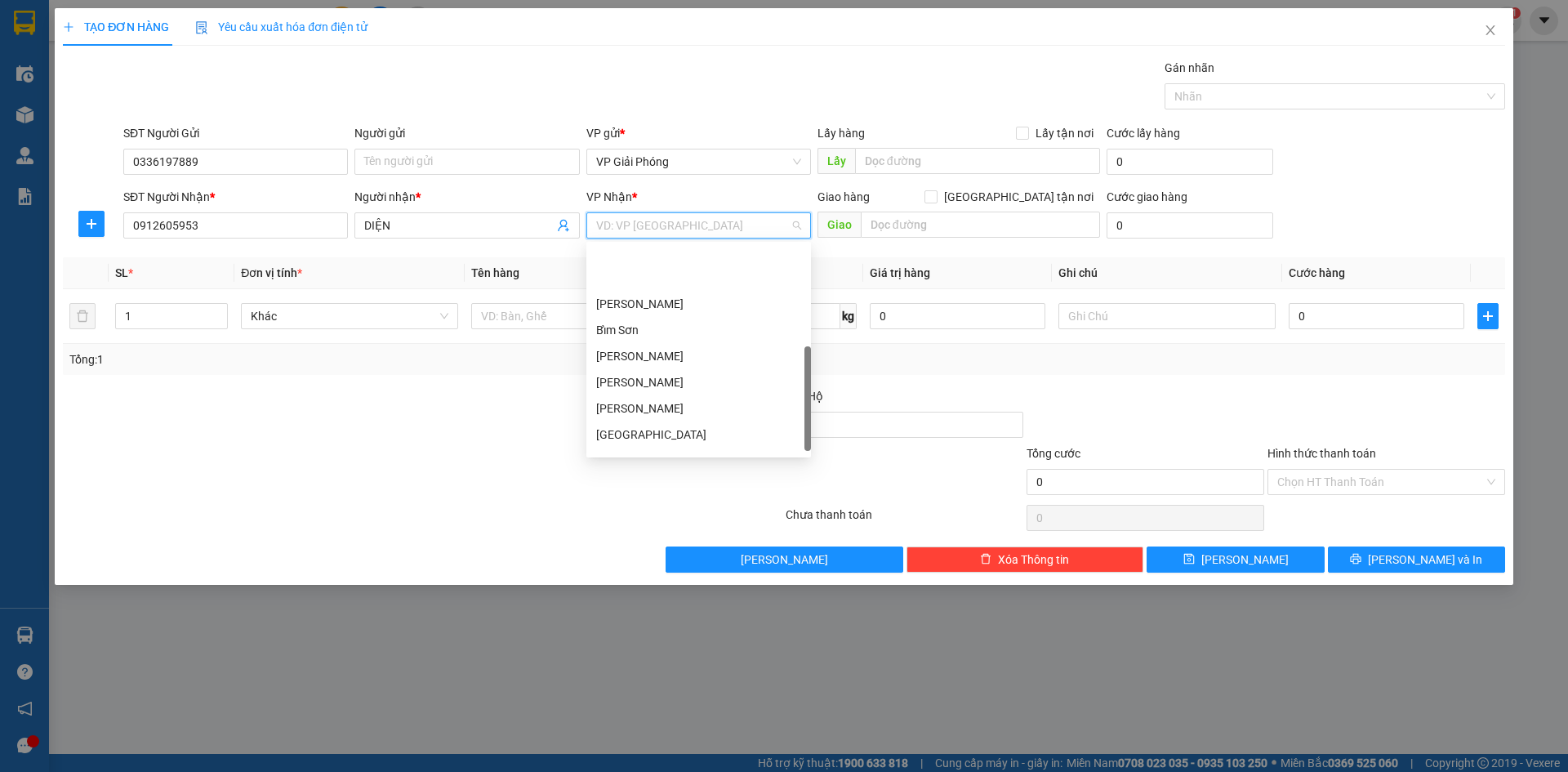
scroll to position [229, 0]
click at [657, 449] on div "VP Nông Cống" at bounding box center [698, 448] width 205 height 18
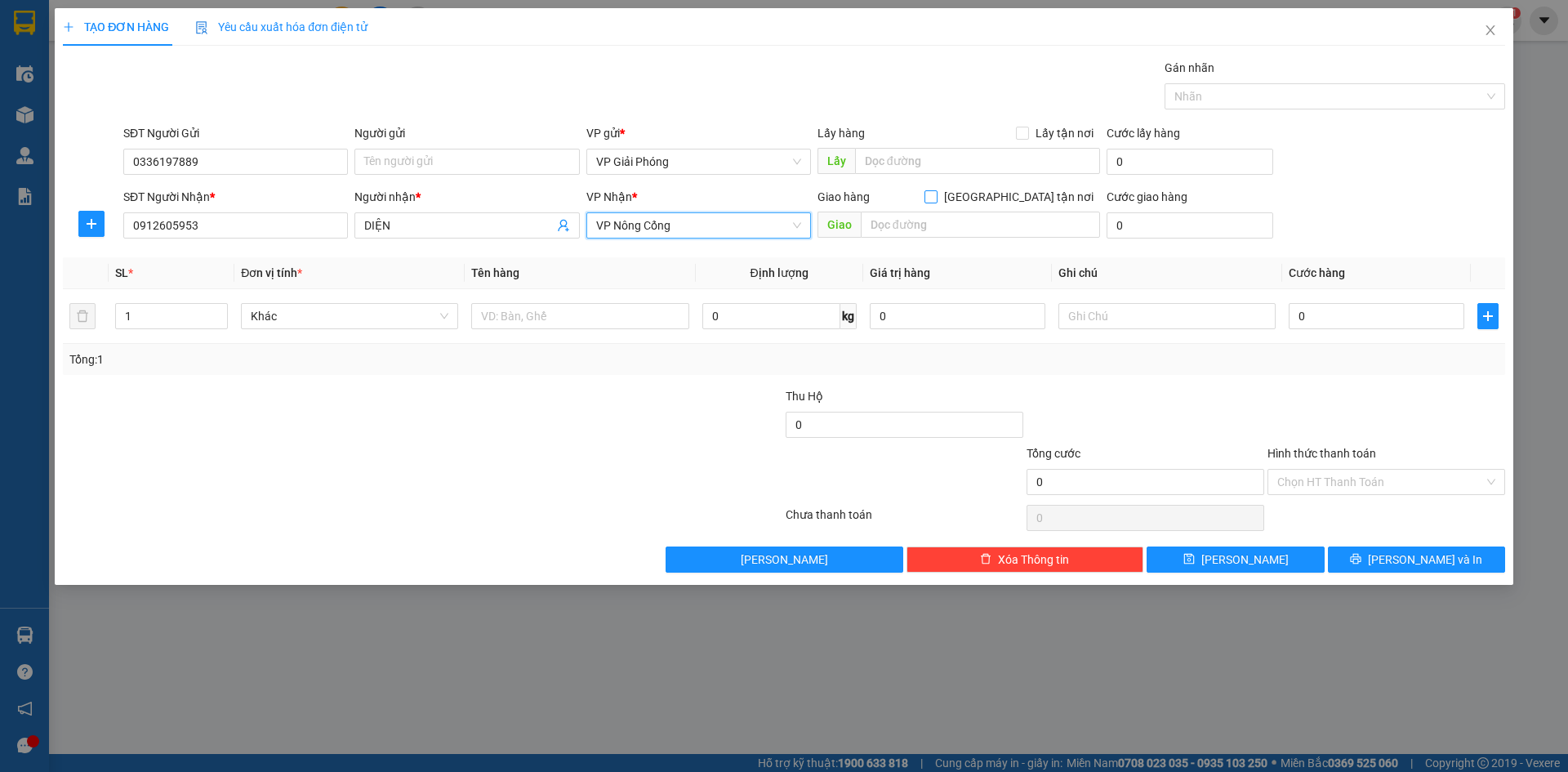
click at [936, 196] on input "[GEOGRAPHIC_DATA] tận nơi" at bounding box center [930, 196] width 12 height 12
checkbox input "true"
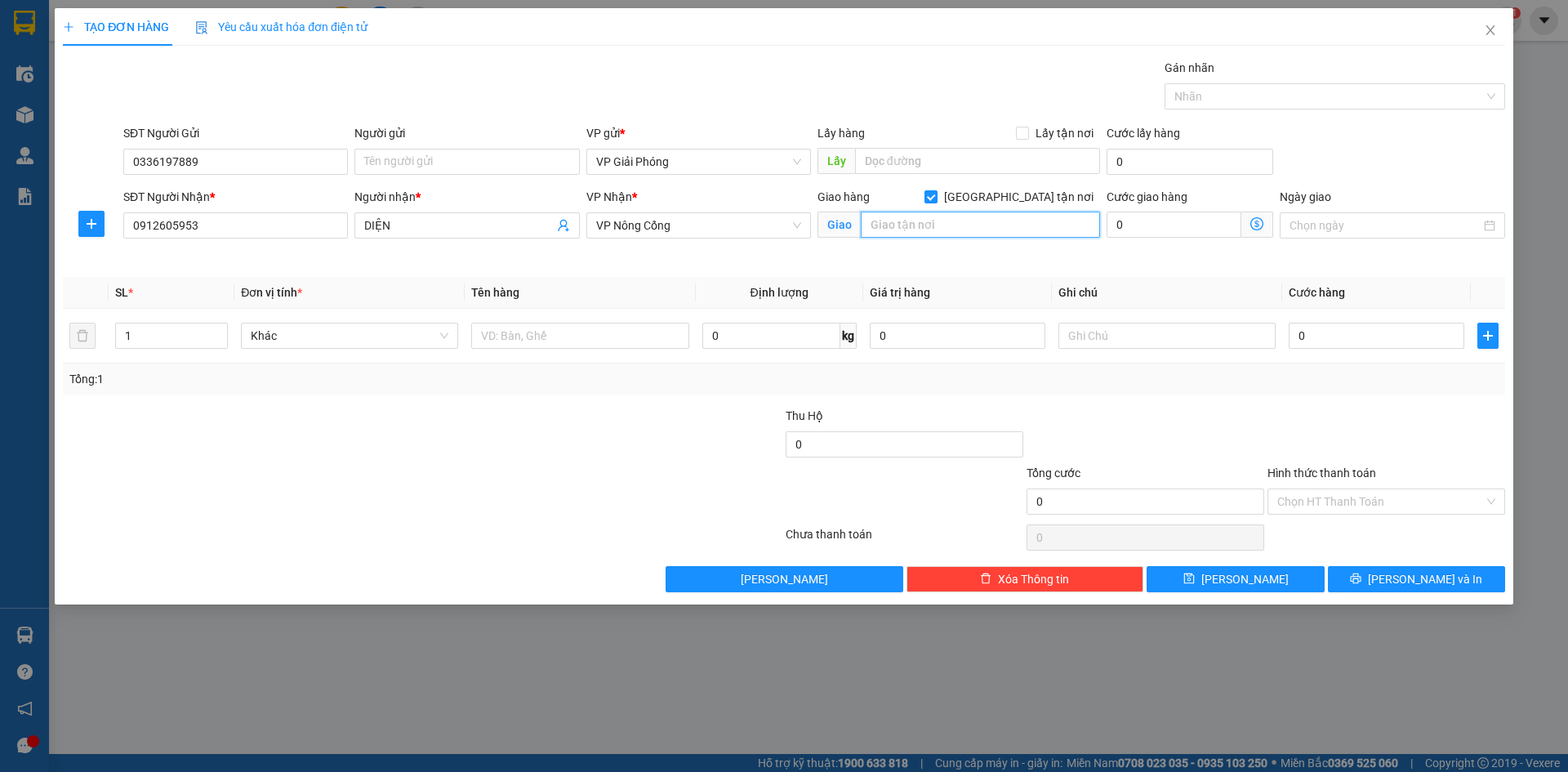
click at [984, 222] on input "text" at bounding box center [980, 224] width 239 height 26
click at [1233, 96] on div at bounding box center [1326, 96] width 316 height 20
type input "VPNC"
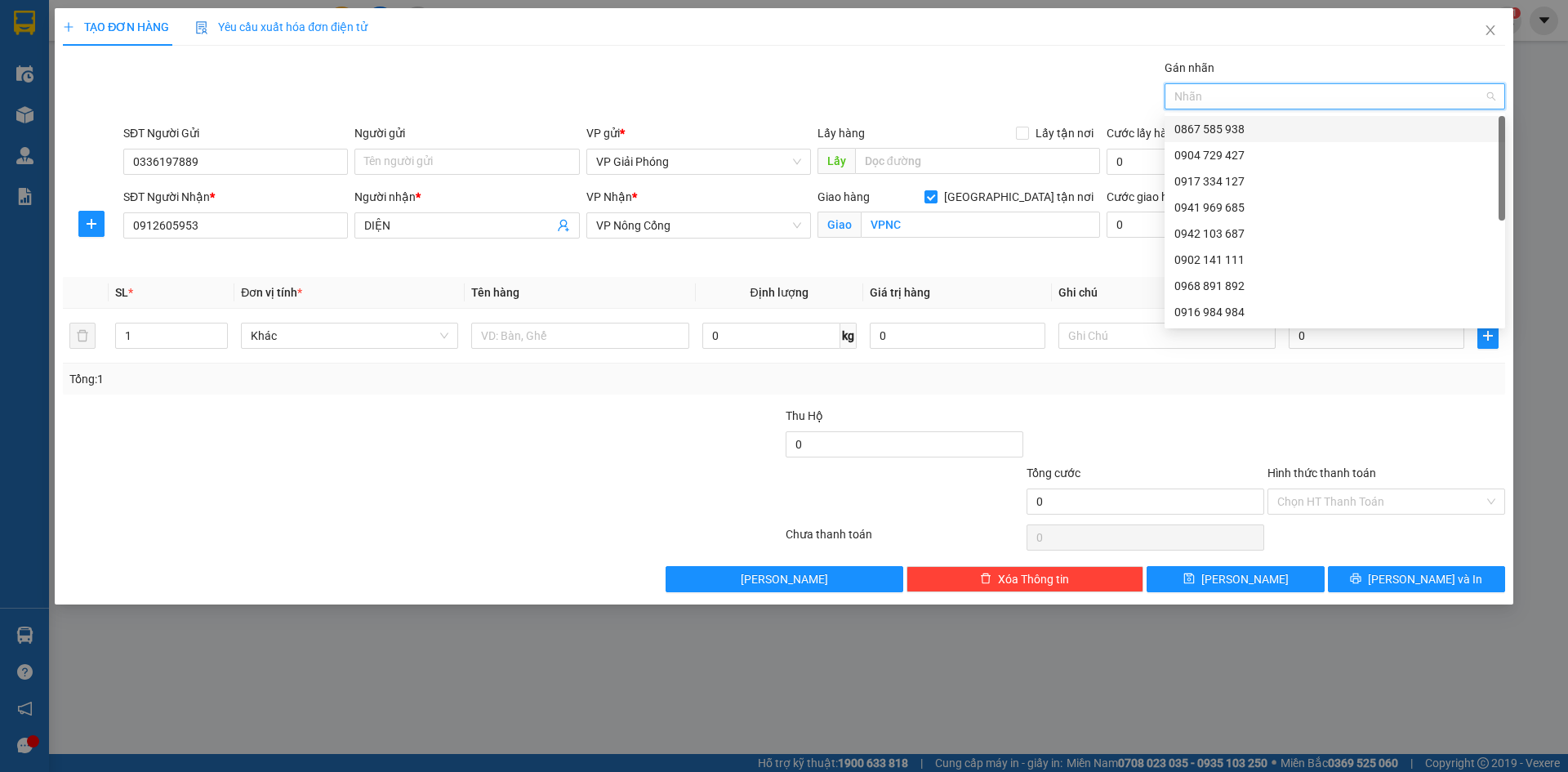
click at [1226, 127] on div "0867 585 938" at bounding box center [1334, 129] width 321 height 18
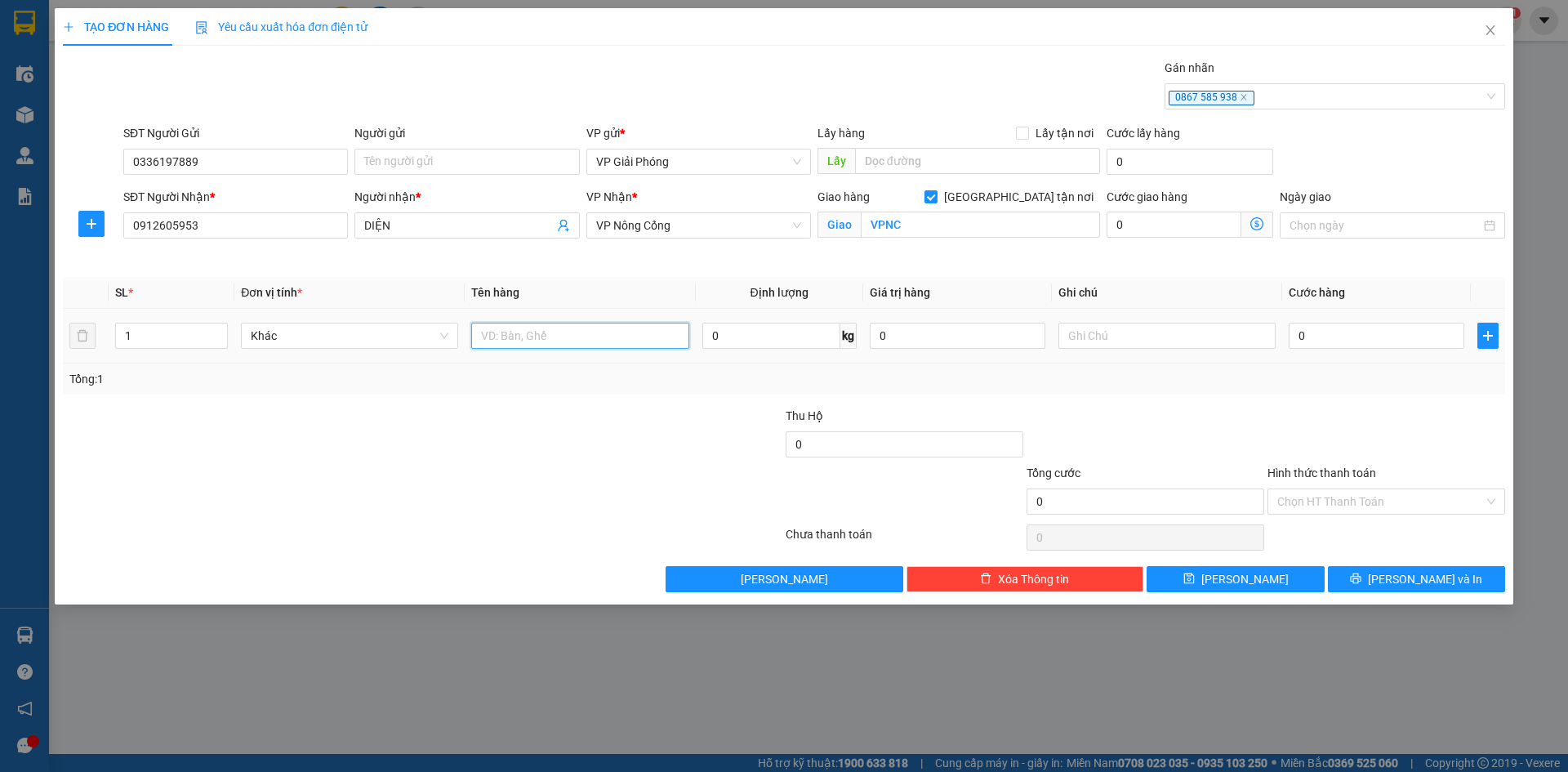
click at [492, 340] on input "text" at bounding box center [580, 335] width 217 height 26
type input "XE MÁY"
click at [1306, 340] on input "0" at bounding box center [1376, 335] width 176 height 26
type input "3"
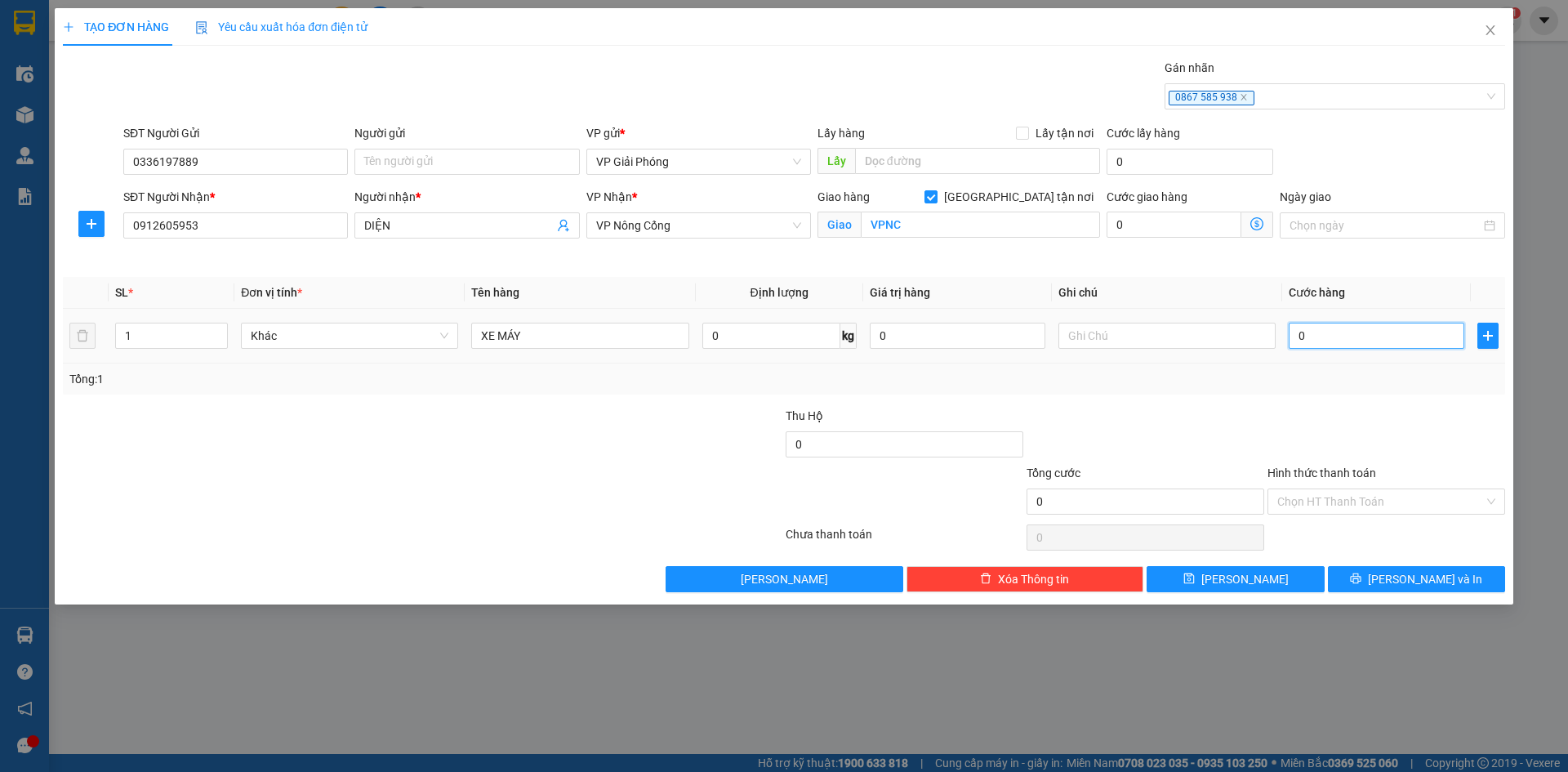
type input "3"
type input "35"
type input "350"
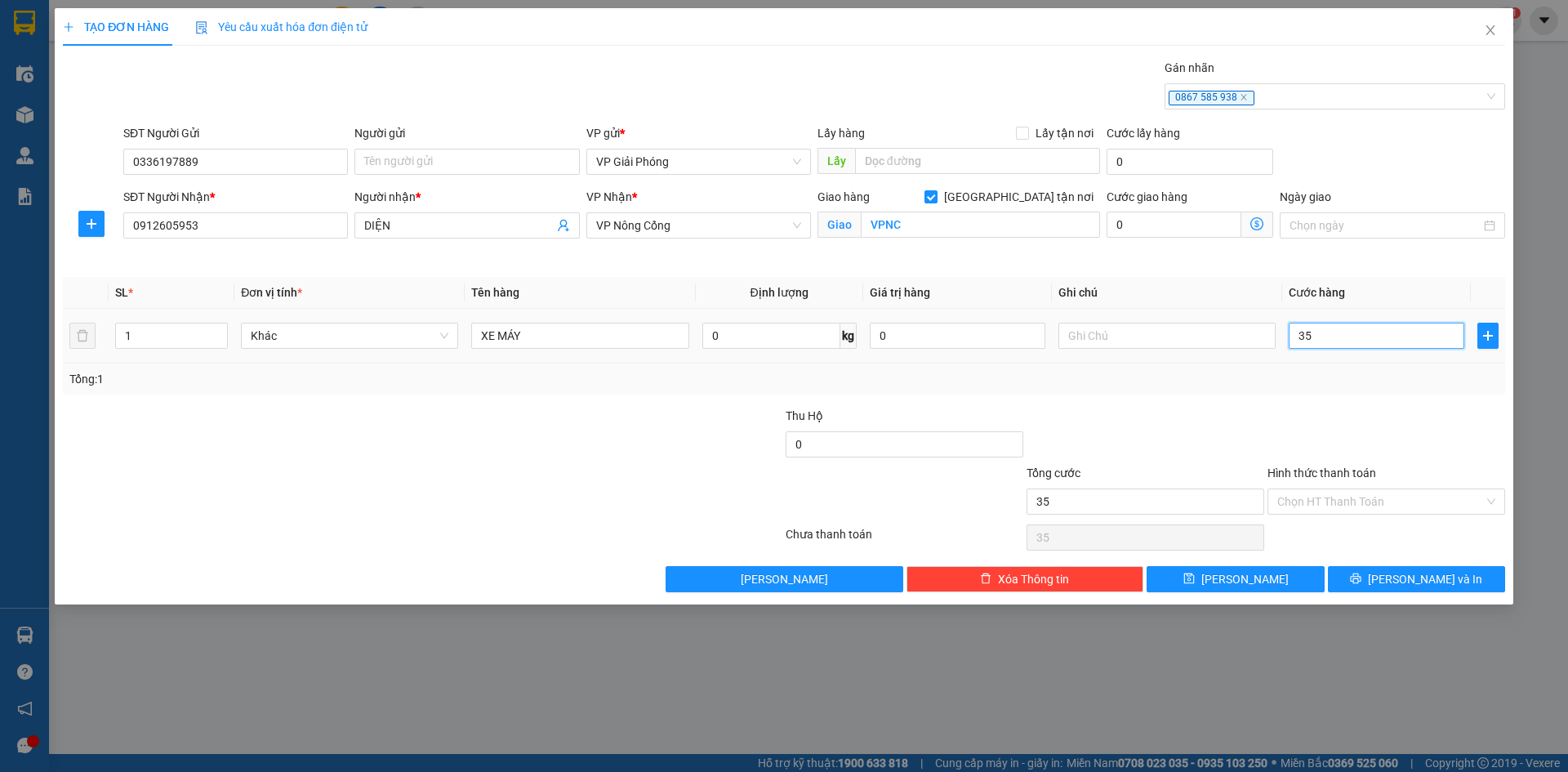
type input "350"
type input "350.000"
click at [1349, 498] on input "Hình thức thanh toán" at bounding box center [1380, 501] width 207 height 25
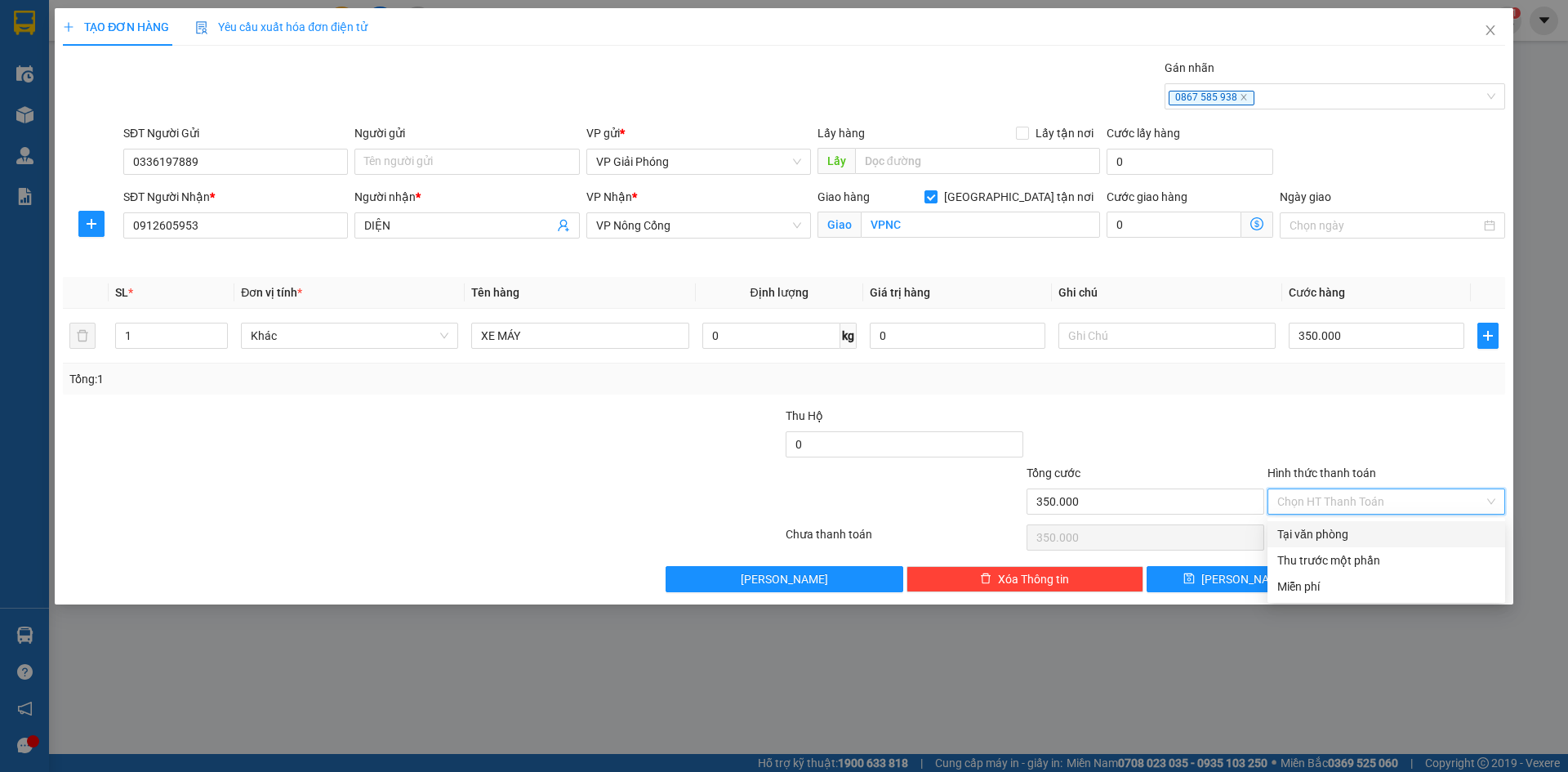
click at [1335, 529] on div "Tại văn phòng" at bounding box center [1386, 534] width 218 height 18
type input "0"
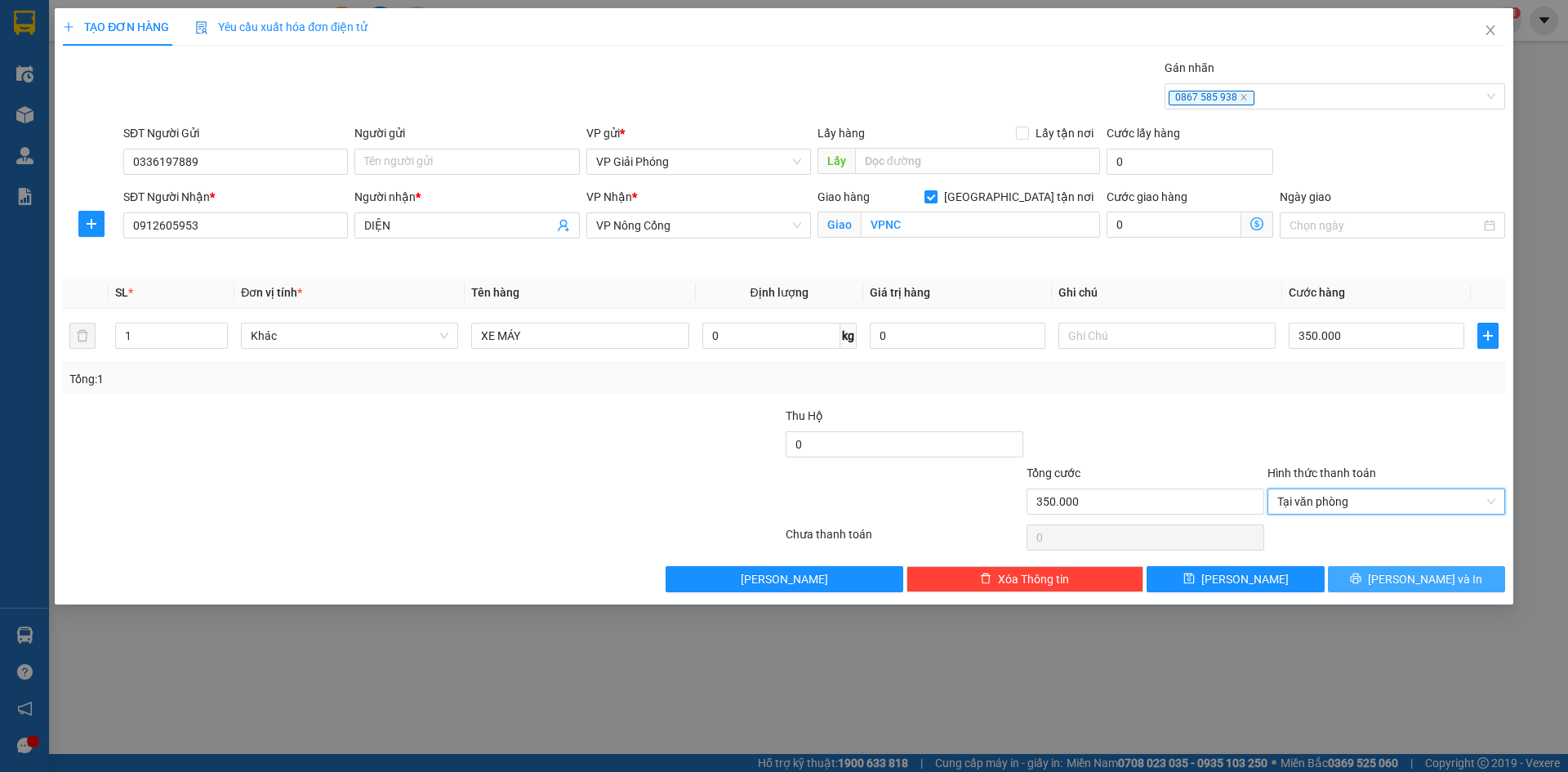
click at [1356, 572] on button "[PERSON_NAME] và In" at bounding box center [1416, 579] width 177 height 26
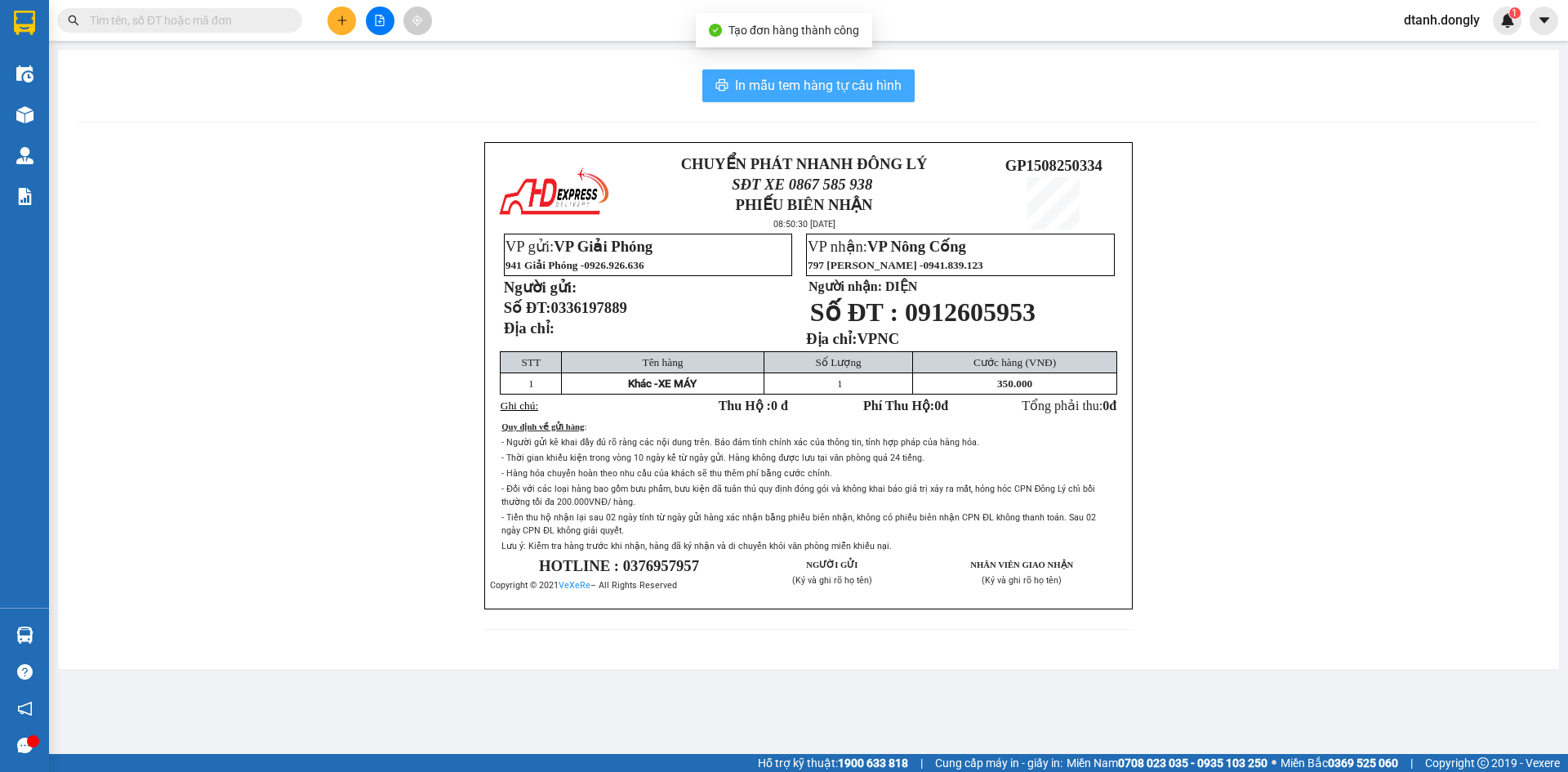
click at [837, 92] on span "In mẫu tem hàng tự cấu hình" at bounding box center [818, 86] width 167 height 20
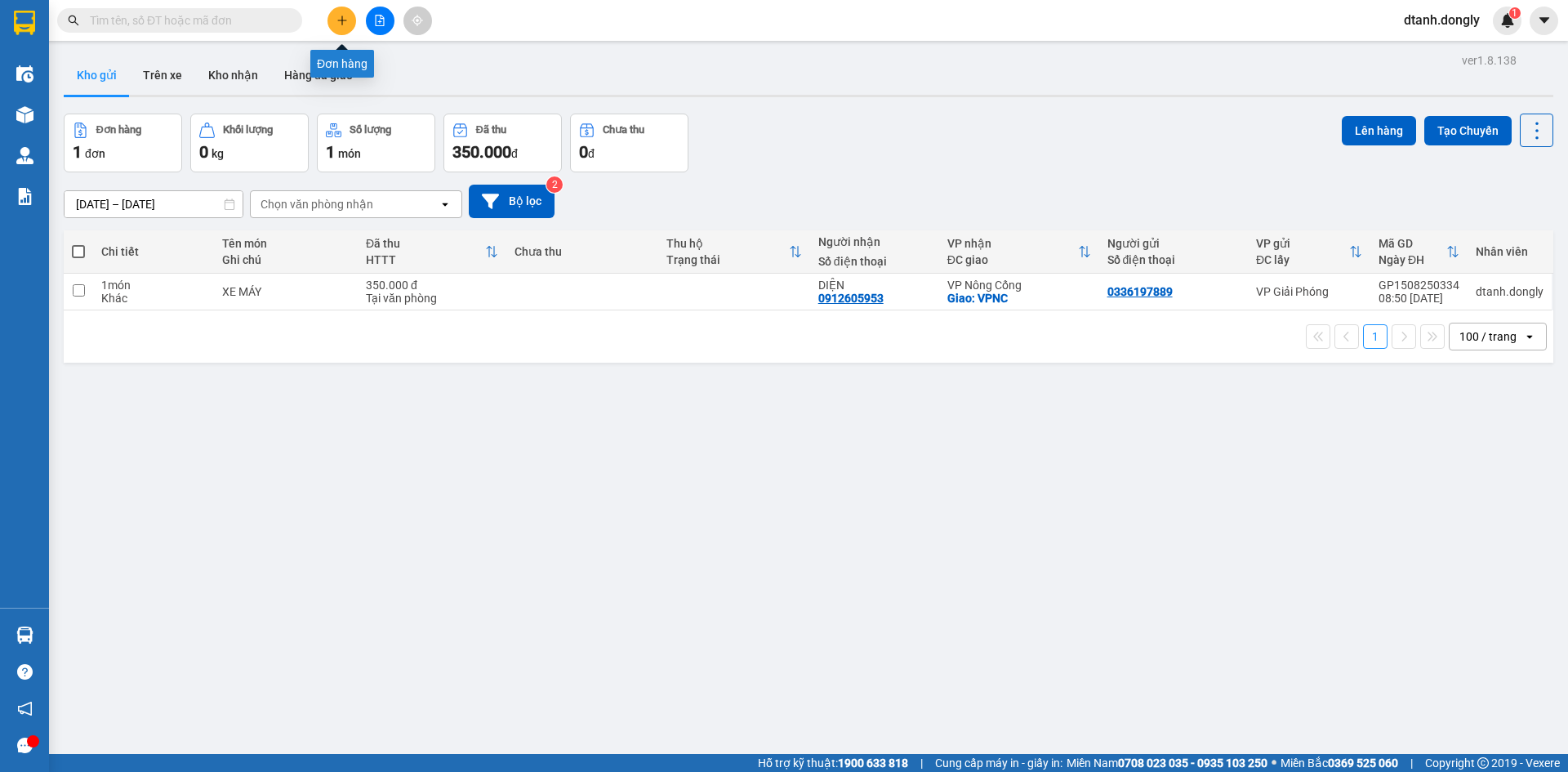
click at [344, 22] on icon "plus" at bounding box center [342, 20] width 12 height 12
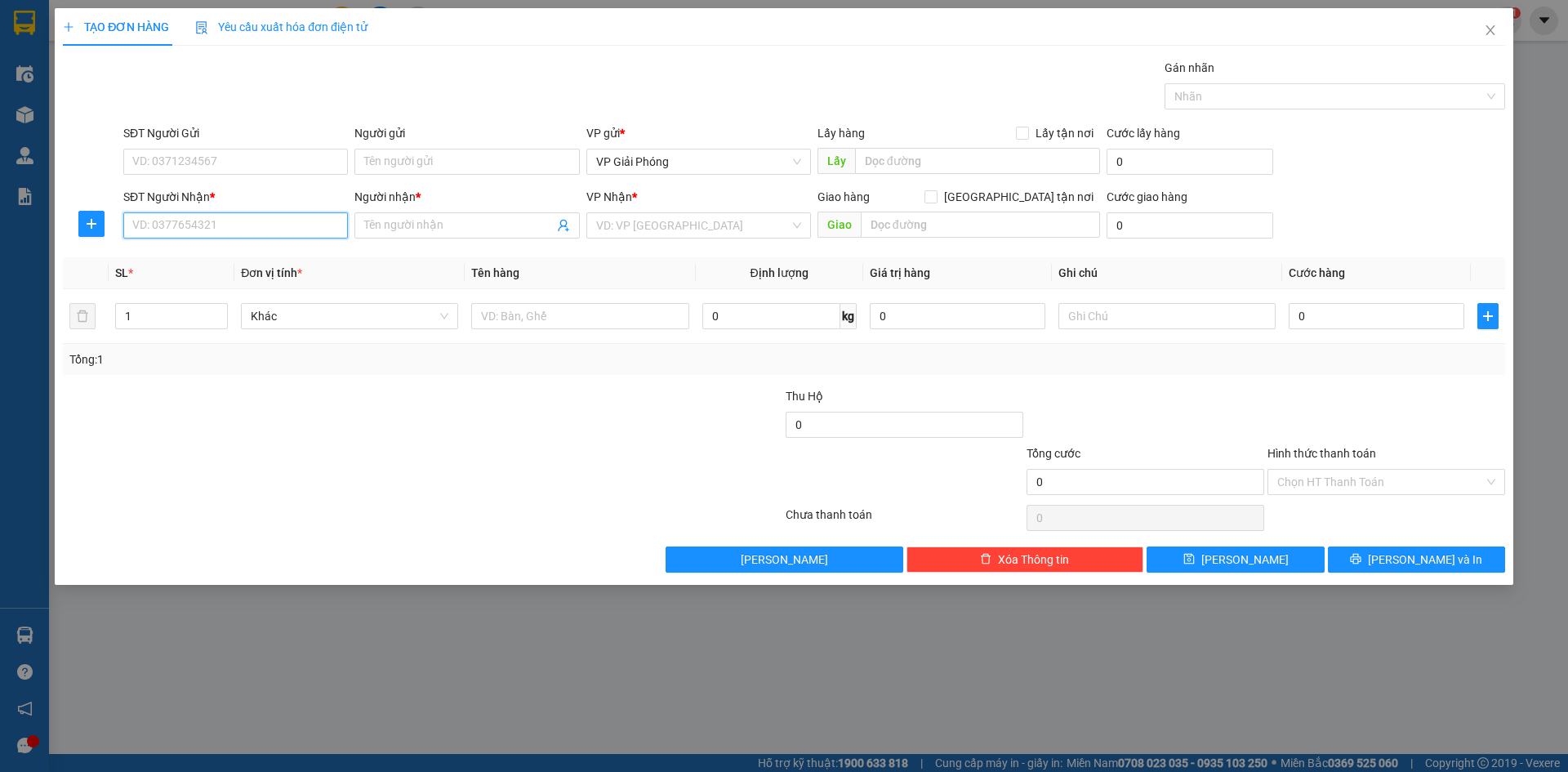
click at [178, 224] on input "SĐT Người Nhận *" at bounding box center [235, 225] width 225 height 26
type input "0839667878"
click at [413, 229] on input "Người nhận *" at bounding box center [458, 226] width 188 height 18
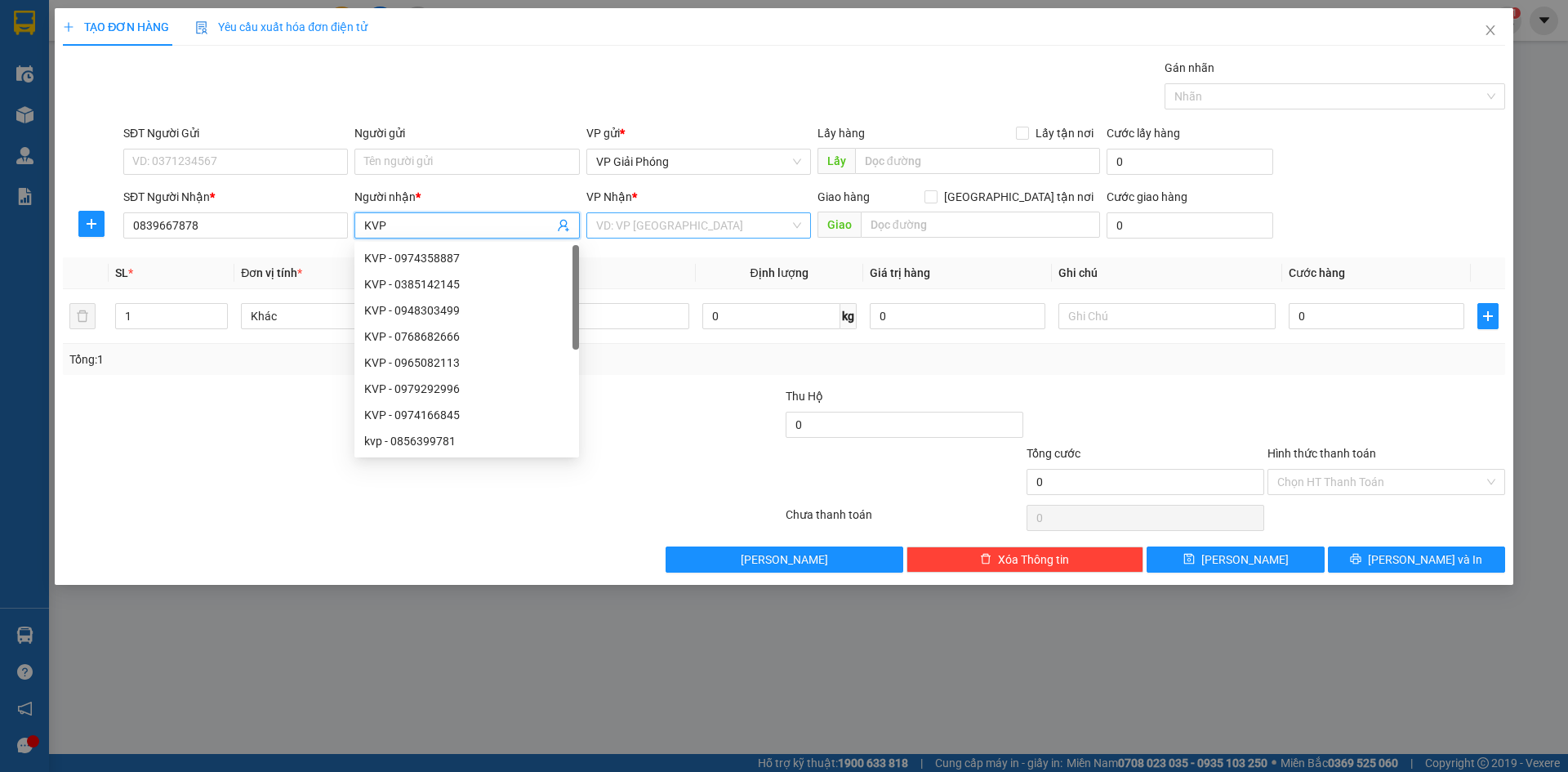
type input "KVP"
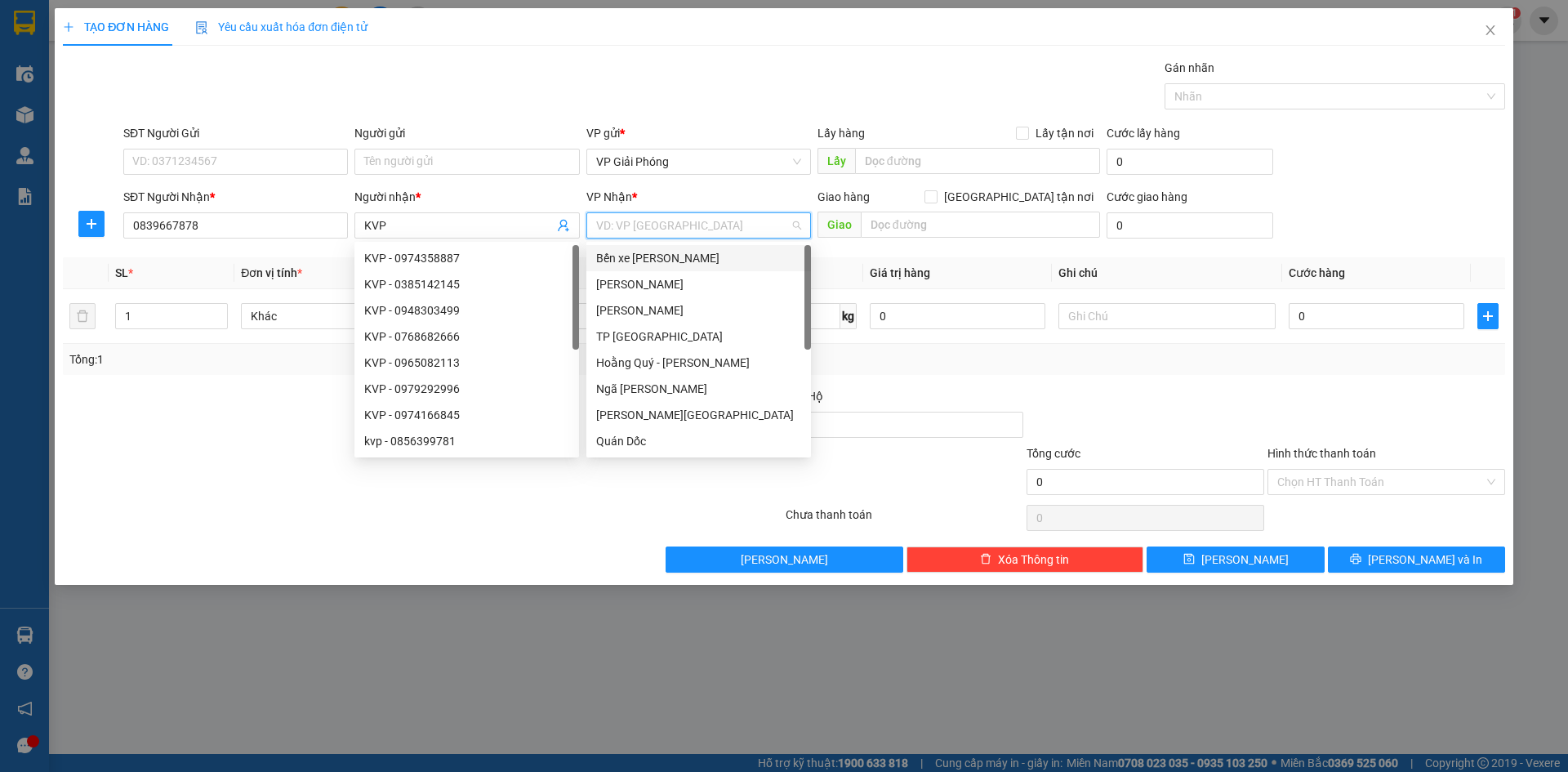
click at [644, 231] on input "search" at bounding box center [693, 225] width 194 height 25
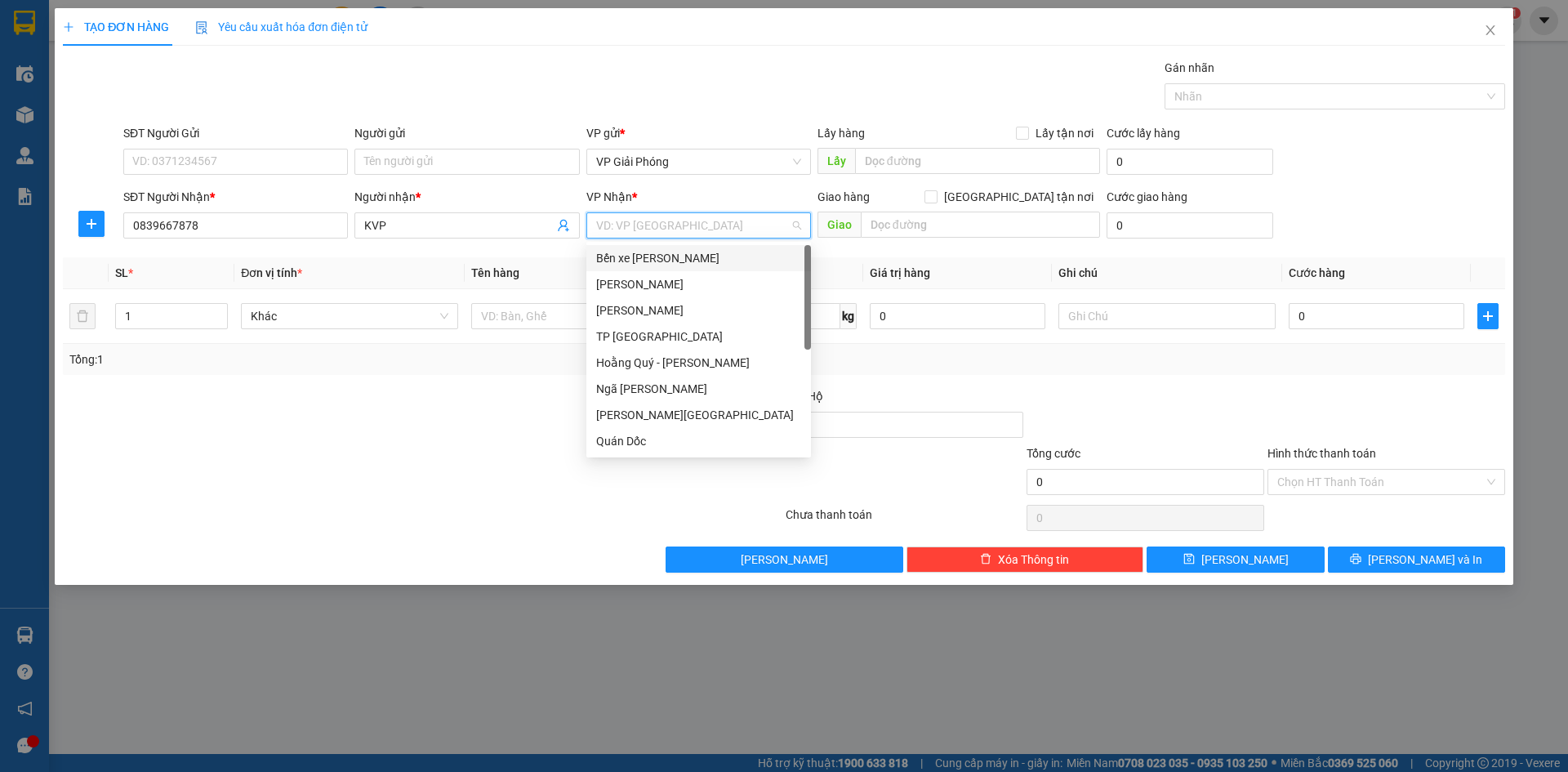
scroll to position [235, 0]
drag, startPoint x: 646, startPoint y: 442, endPoint x: 878, endPoint y: 266, distance: 291.2
click at [647, 442] on div "VP Nông Cống" at bounding box center [698, 442] width 205 height 18
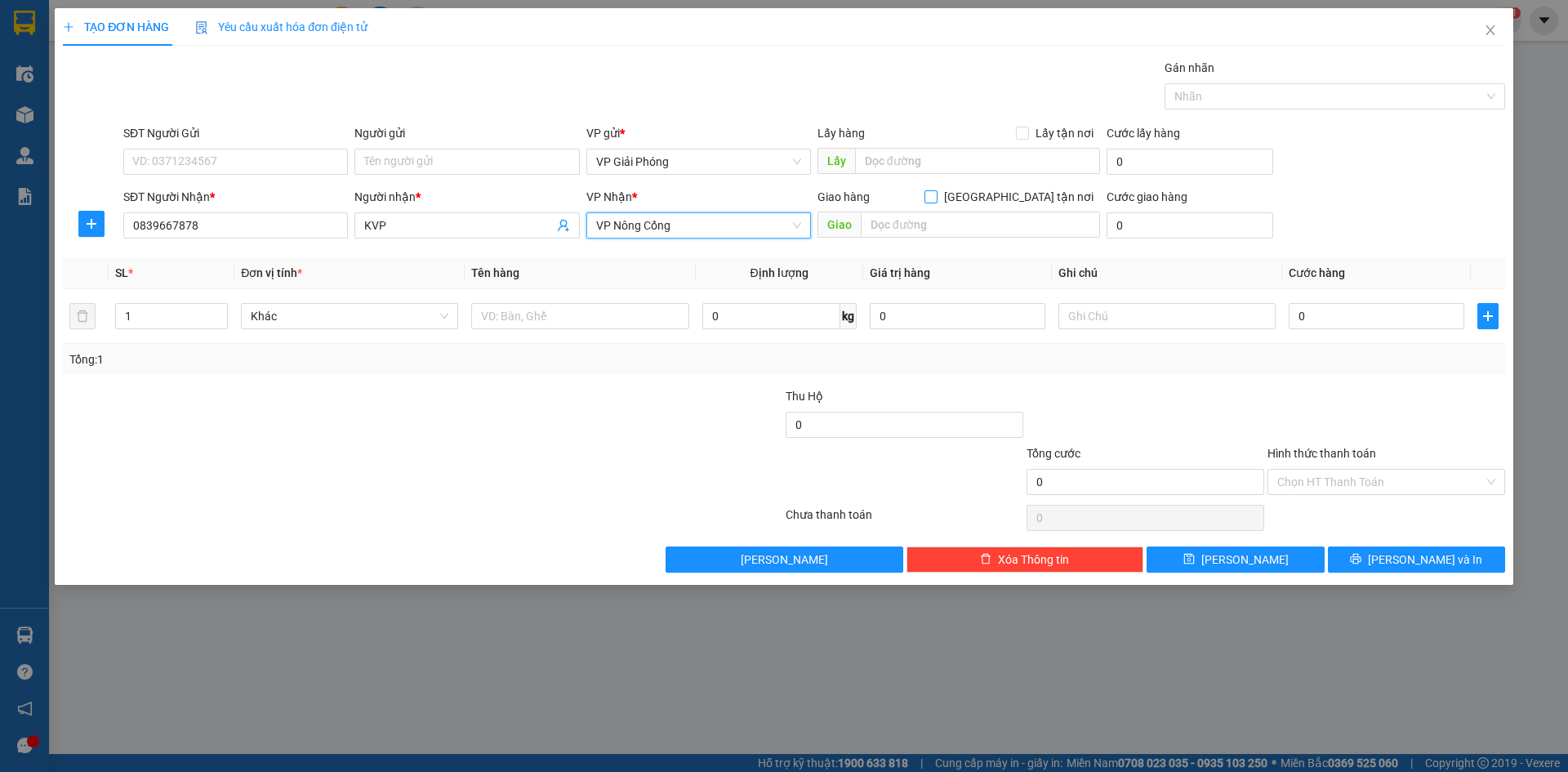
click at [936, 194] on input "[GEOGRAPHIC_DATA] tận nơi" at bounding box center [930, 196] width 12 height 12
checkbox input "true"
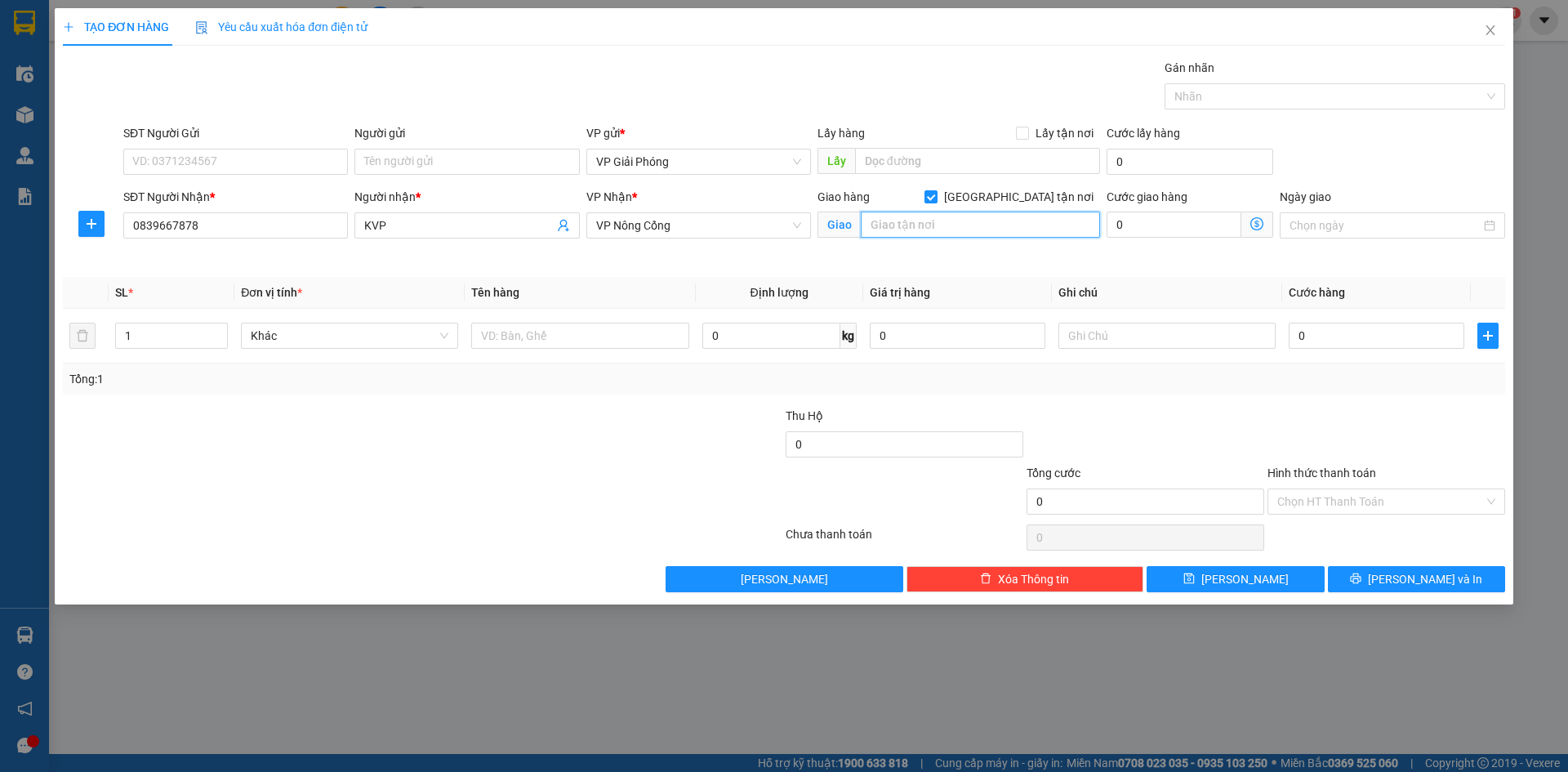
click at [980, 221] on input "text" at bounding box center [980, 224] width 239 height 26
click at [1196, 91] on div at bounding box center [1326, 96] width 316 height 20
type input "VPNC"
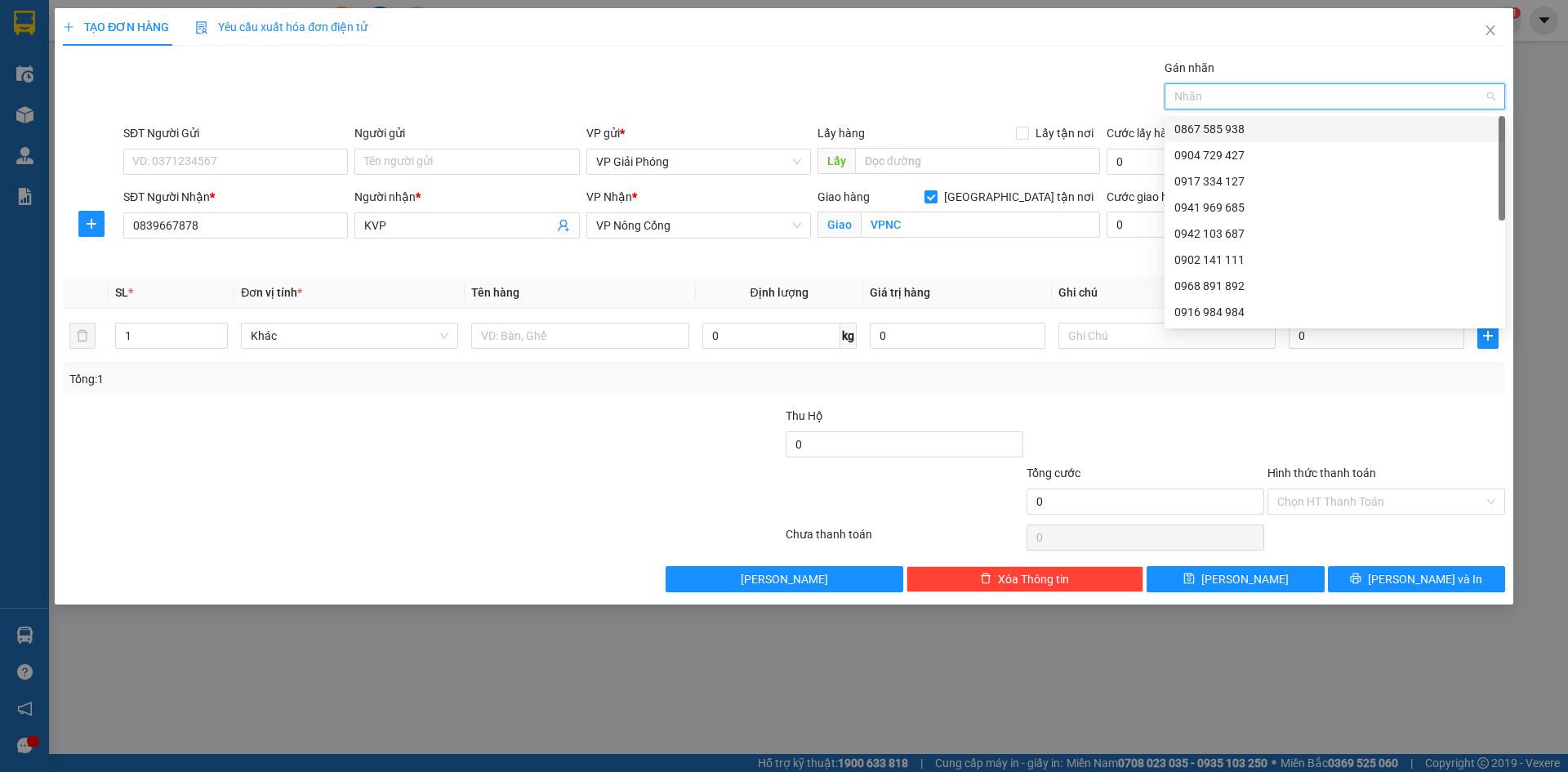
click at [1202, 131] on div "0867 585 938" at bounding box center [1334, 129] width 321 height 18
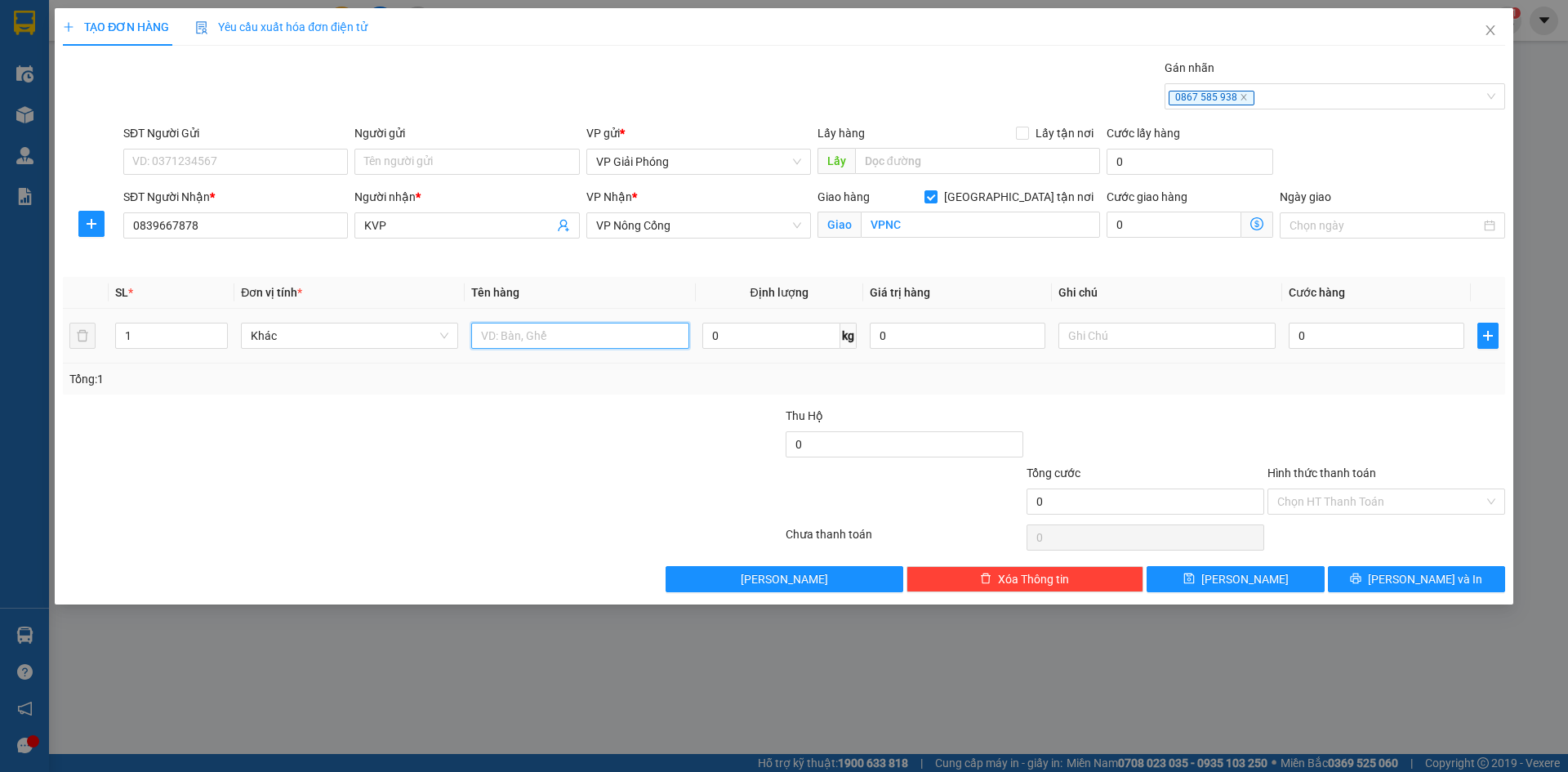
click at [503, 340] on input "text" at bounding box center [580, 335] width 217 height 26
type input "XE MÁY"
click at [1383, 338] on input "0" at bounding box center [1376, 335] width 176 height 26
type input "3"
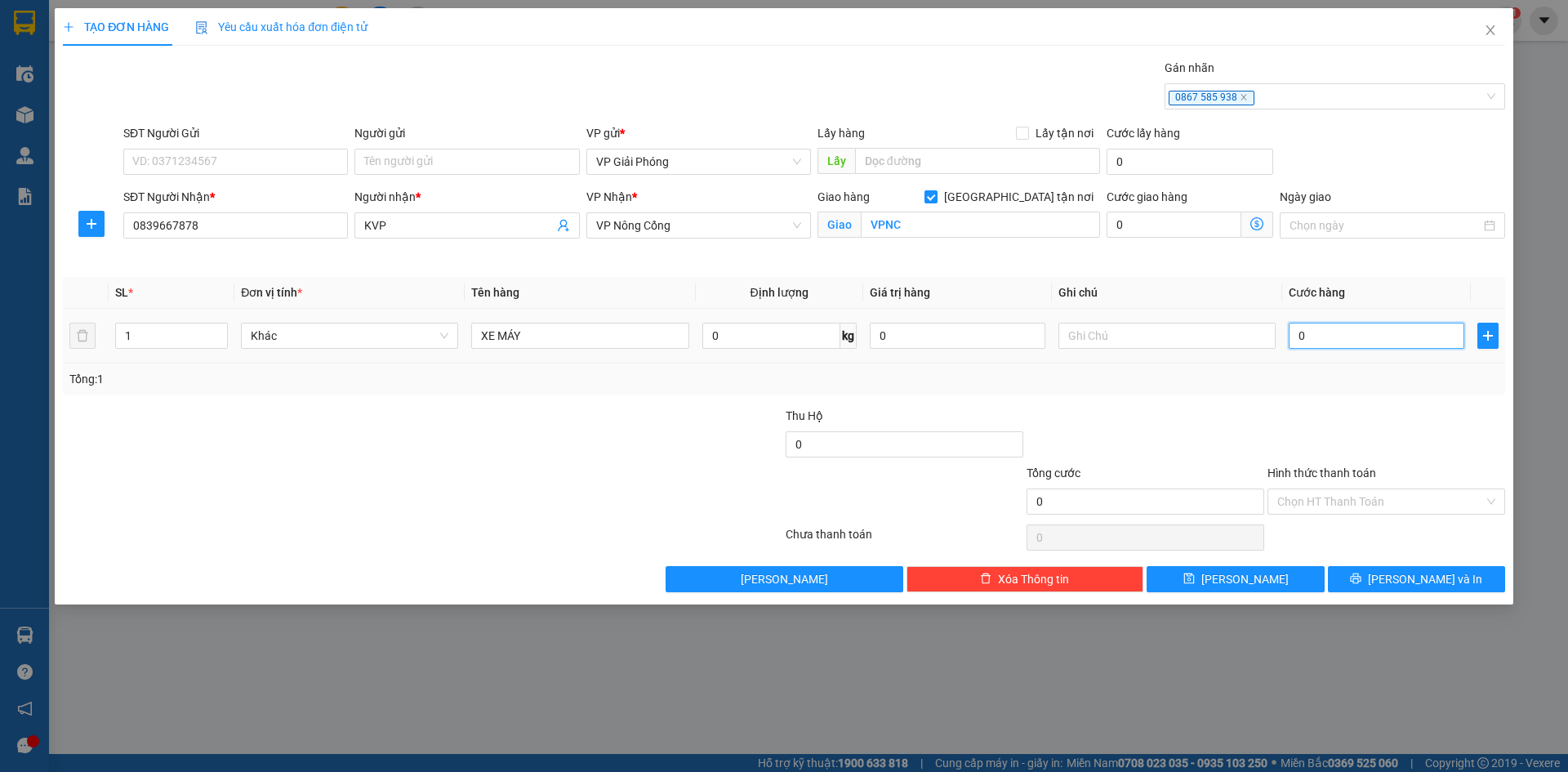
type input "3"
type input "30"
type input "300"
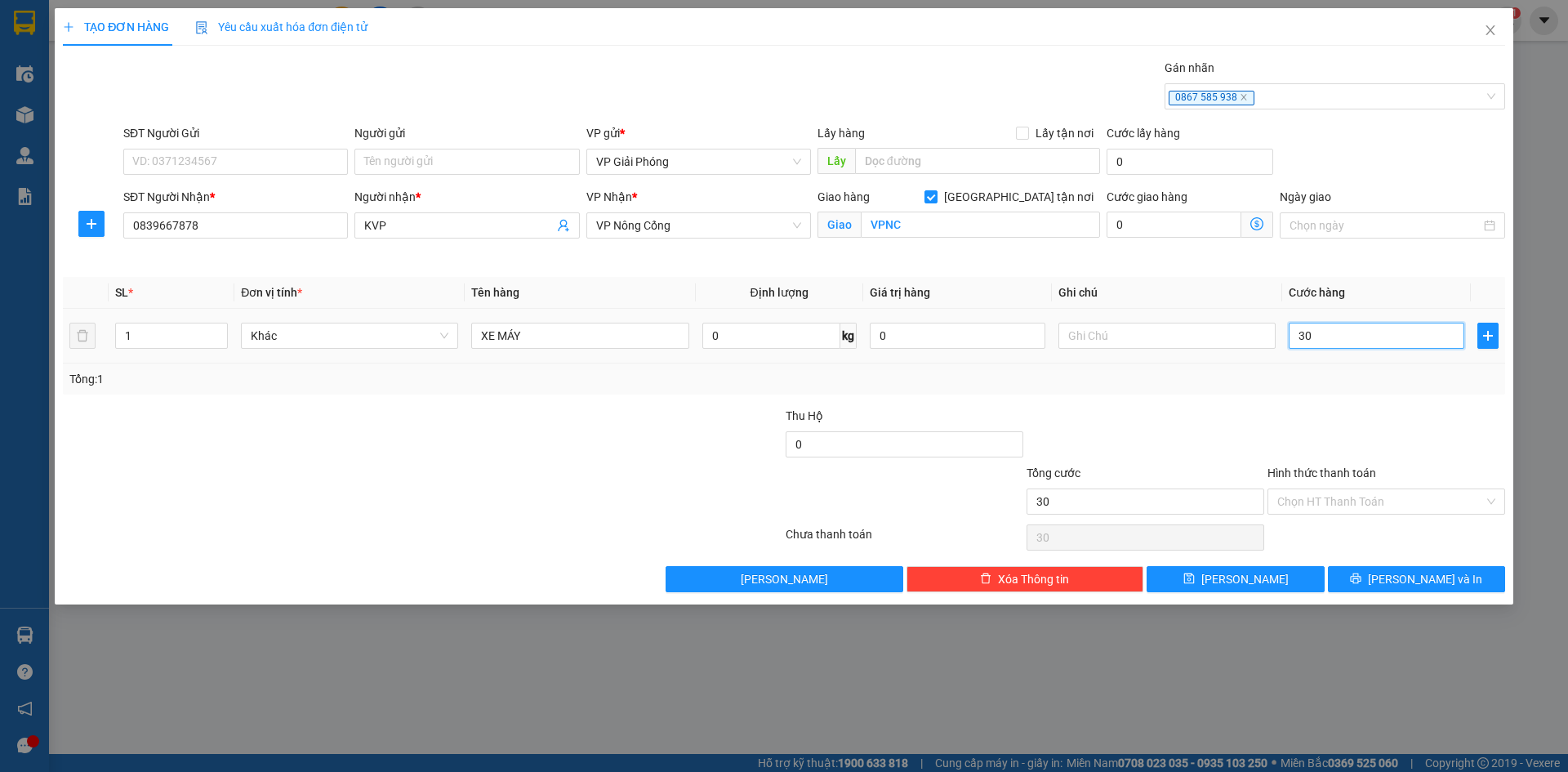
type input "300"
type input "300.000"
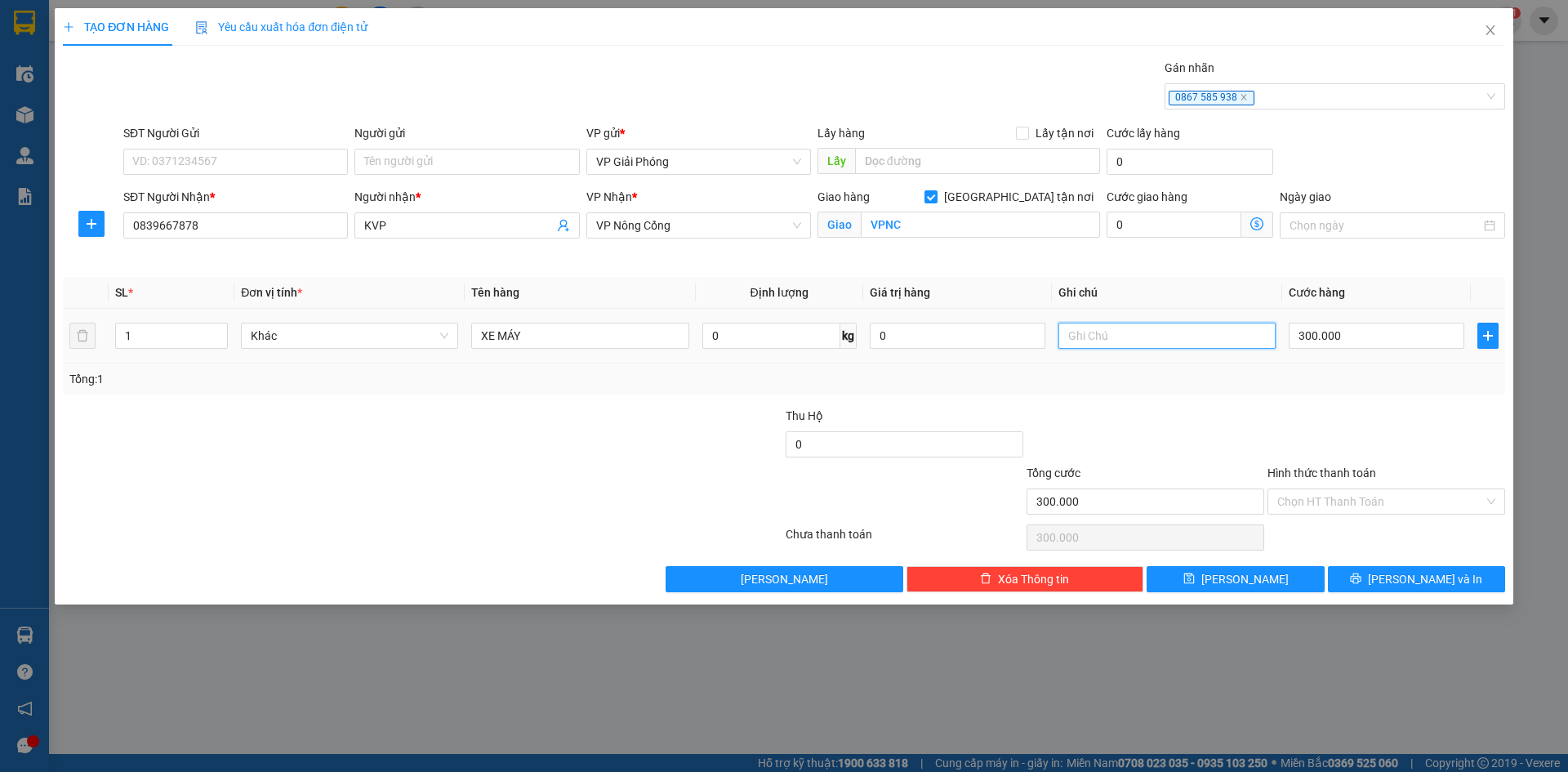
click at [1076, 338] on input "text" at bounding box center [1167, 335] width 217 height 26
type input "THU CƯỚC 2 CHIỀU"
click at [1361, 583] on icon "printer" at bounding box center [1355, 578] width 12 height 12
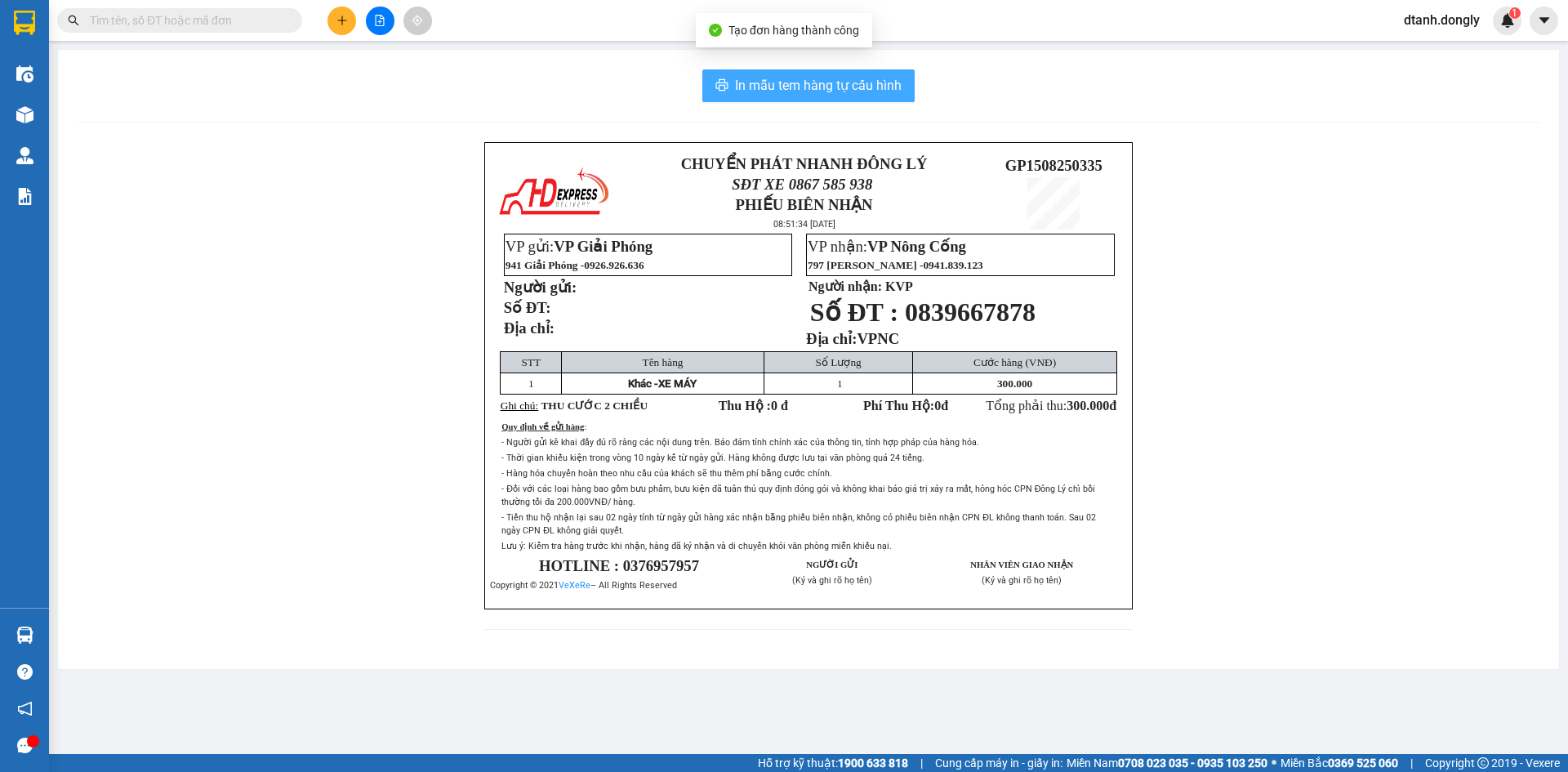
click at [784, 79] on span "In mẫu tem hàng tự cấu hình" at bounding box center [818, 86] width 167 height 20
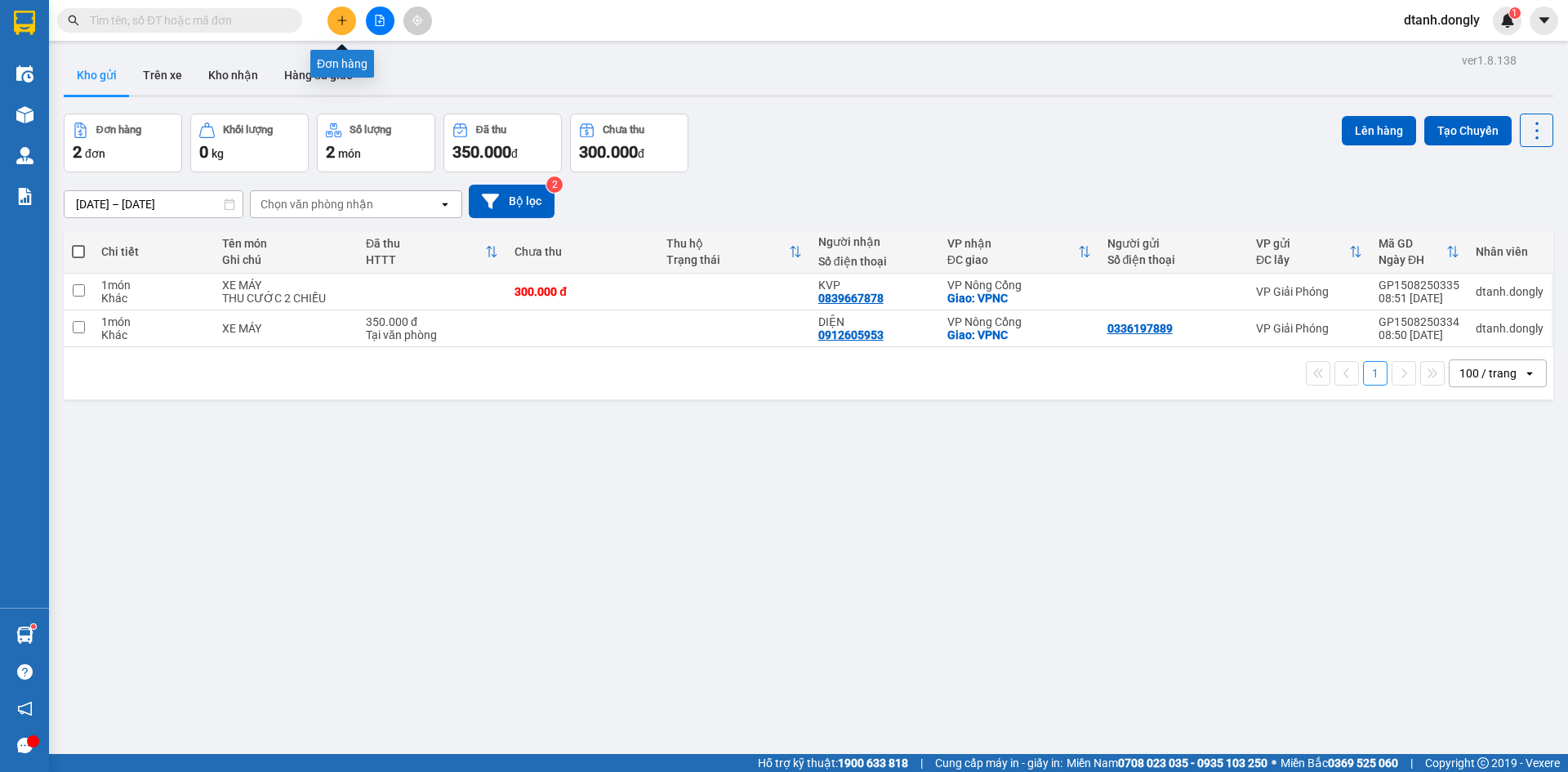
click at [340, 19] on icon "plus" at bounding box center [342, 20] width 12 height 12
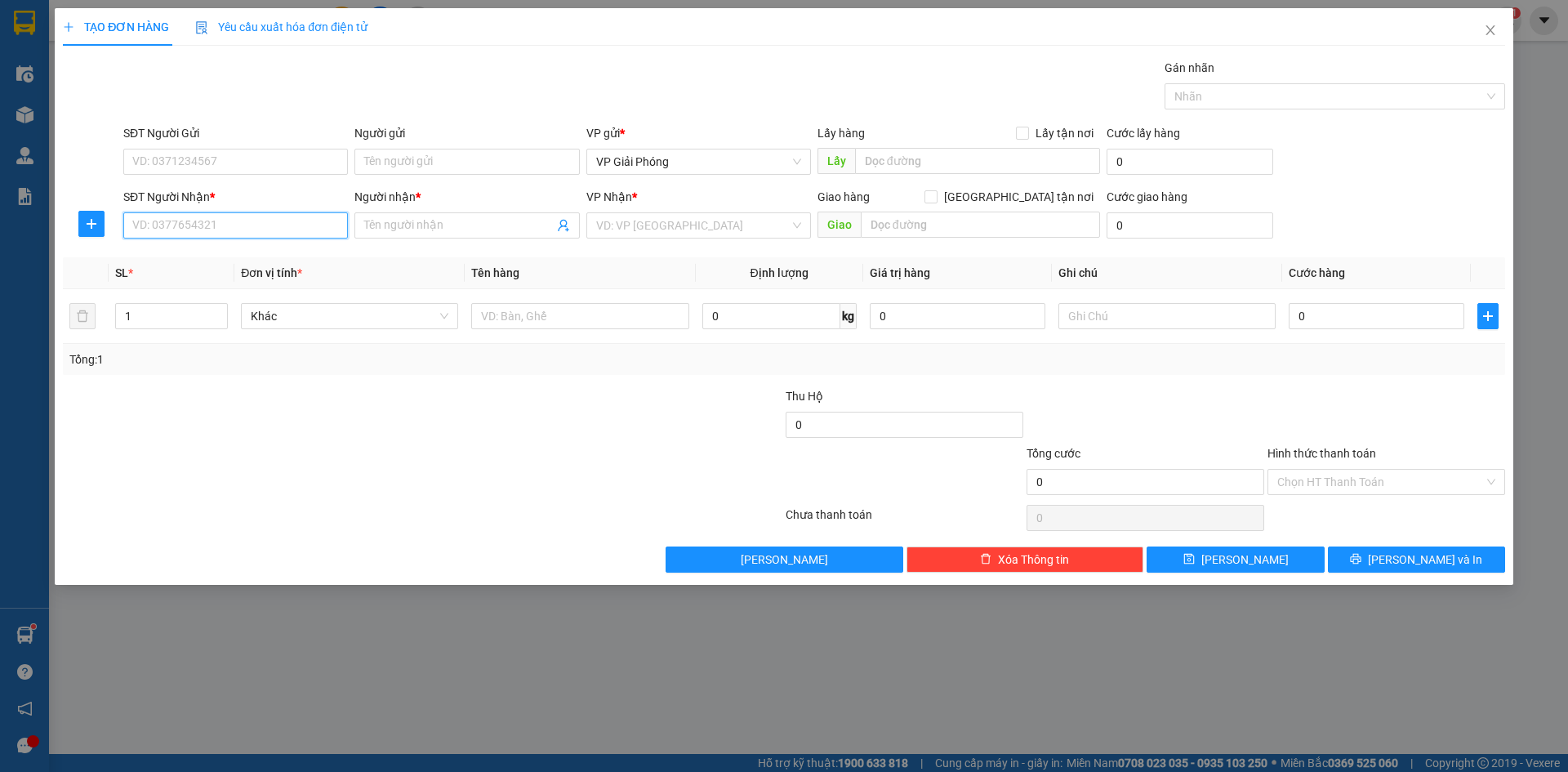
click at [287, 235] on input "SĐT Người Nhận *" at bounding box center [235, 225] width 225 height 26
type input "0343158273"
click at [264, 258] on div "0343158273 - [GEOGRAPHIC_DATA]" at bounding box center [235, 259] width 205 height 18
type input "[PERSON_NAME]"
checkbox input "true"
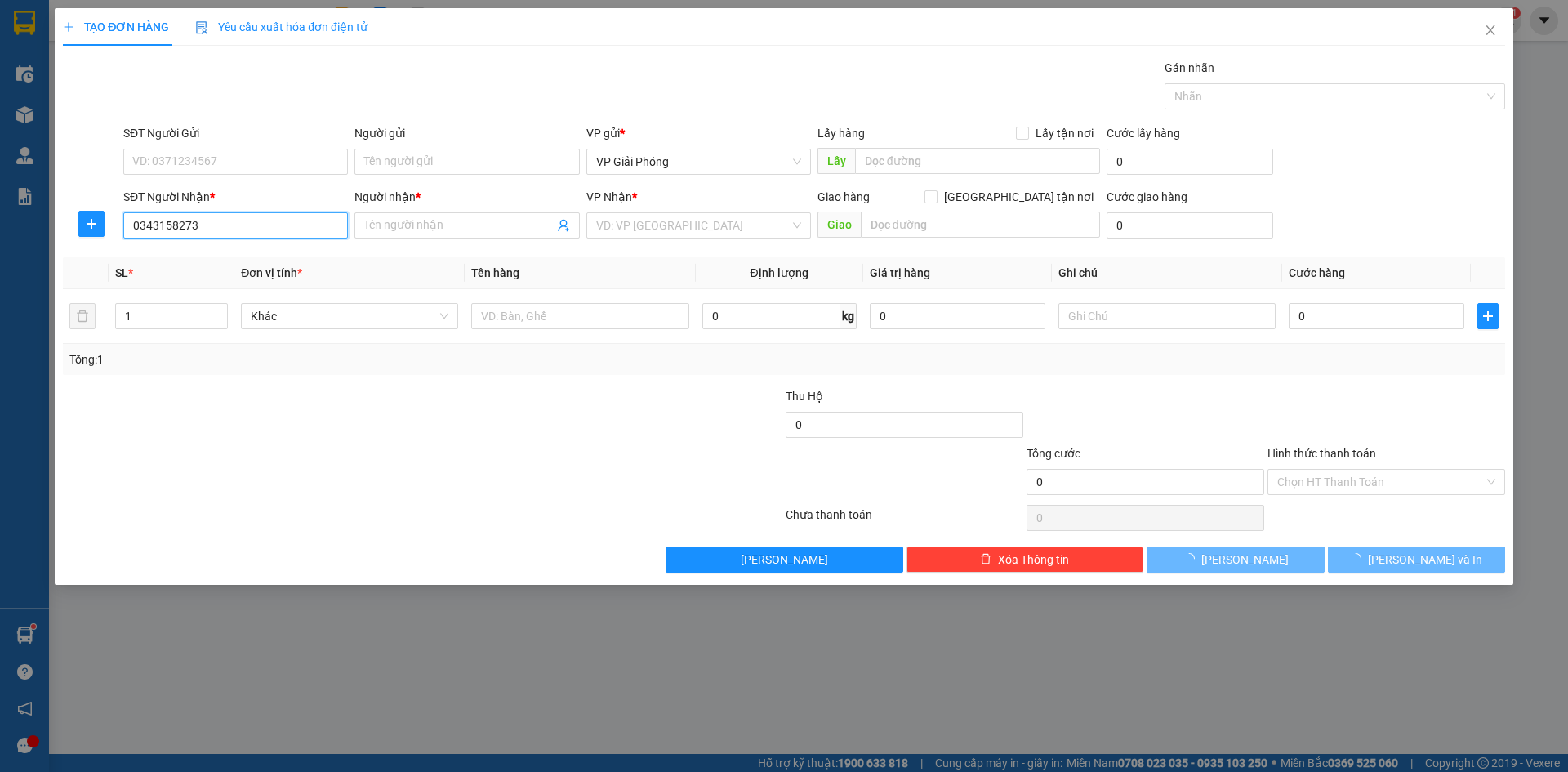
type input "CÁC SƠN"
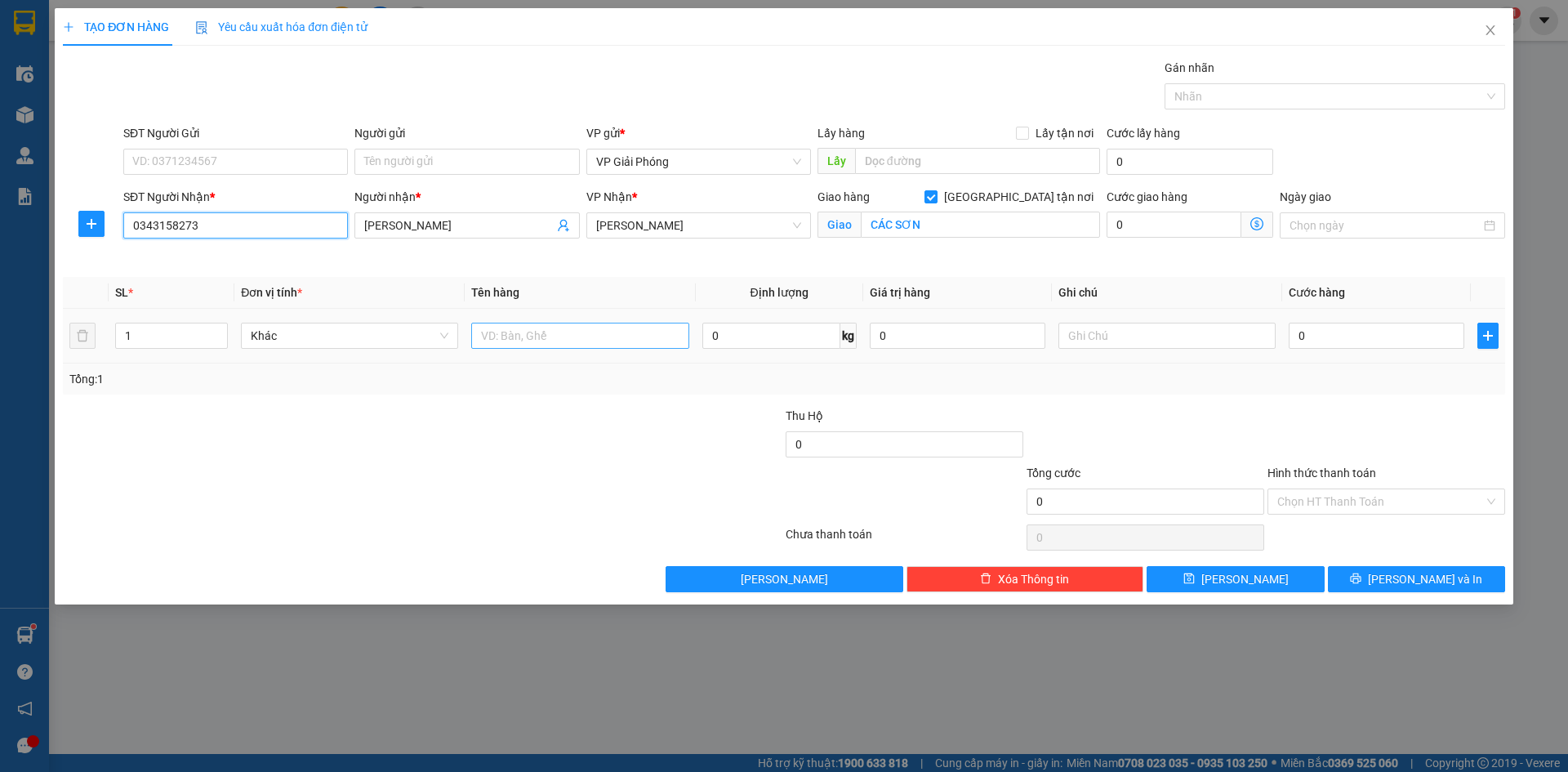
type input "0343158273"
click at [524, 337] on input "text" at bounding box center [580, 335] width 217 height 26
type input "hộp"
click at [1340, 347] on input "0" at bounding box center [1376, 335] width 176 height 26
type input "3"
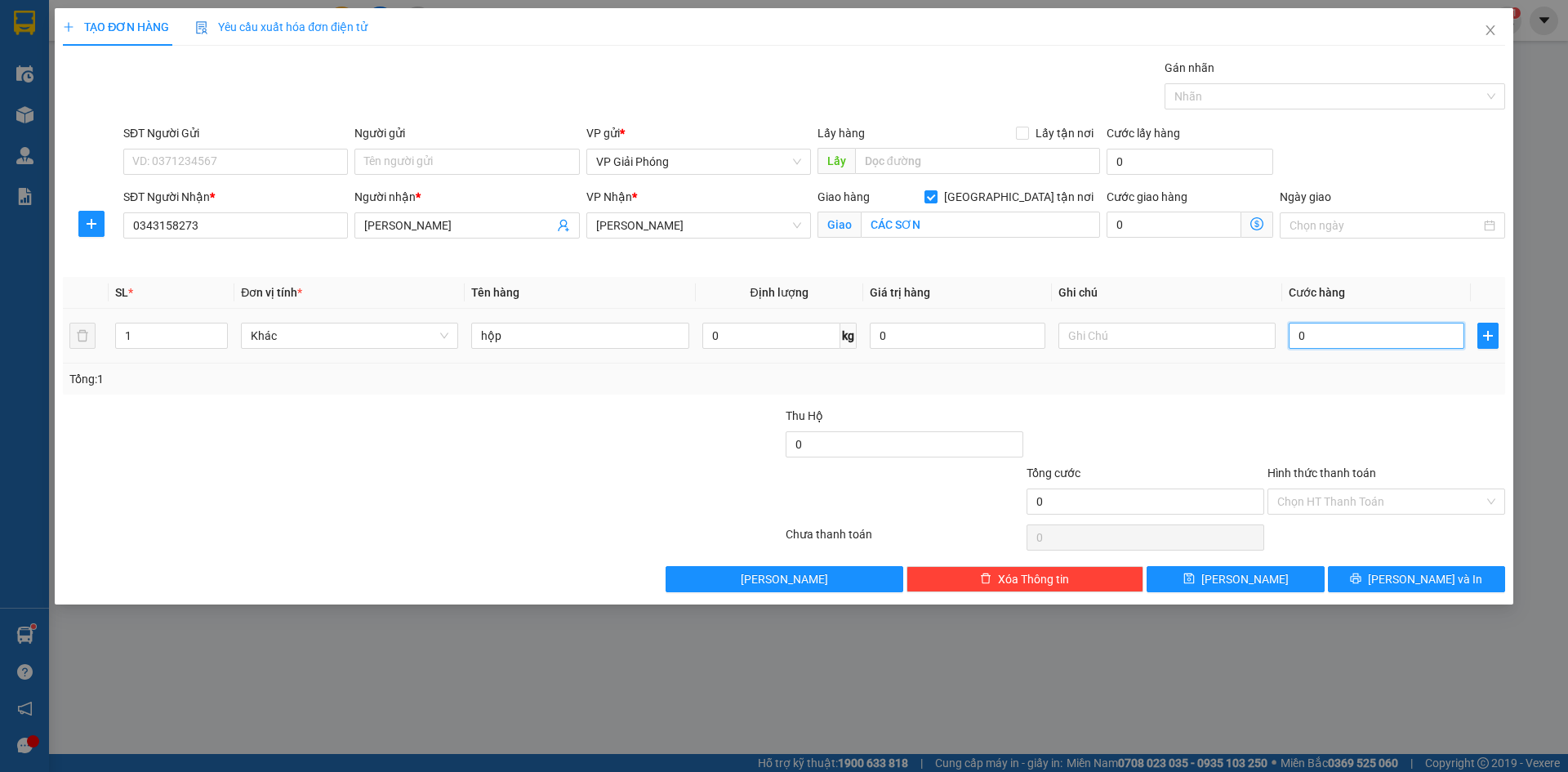
type input "3"
type input "30"
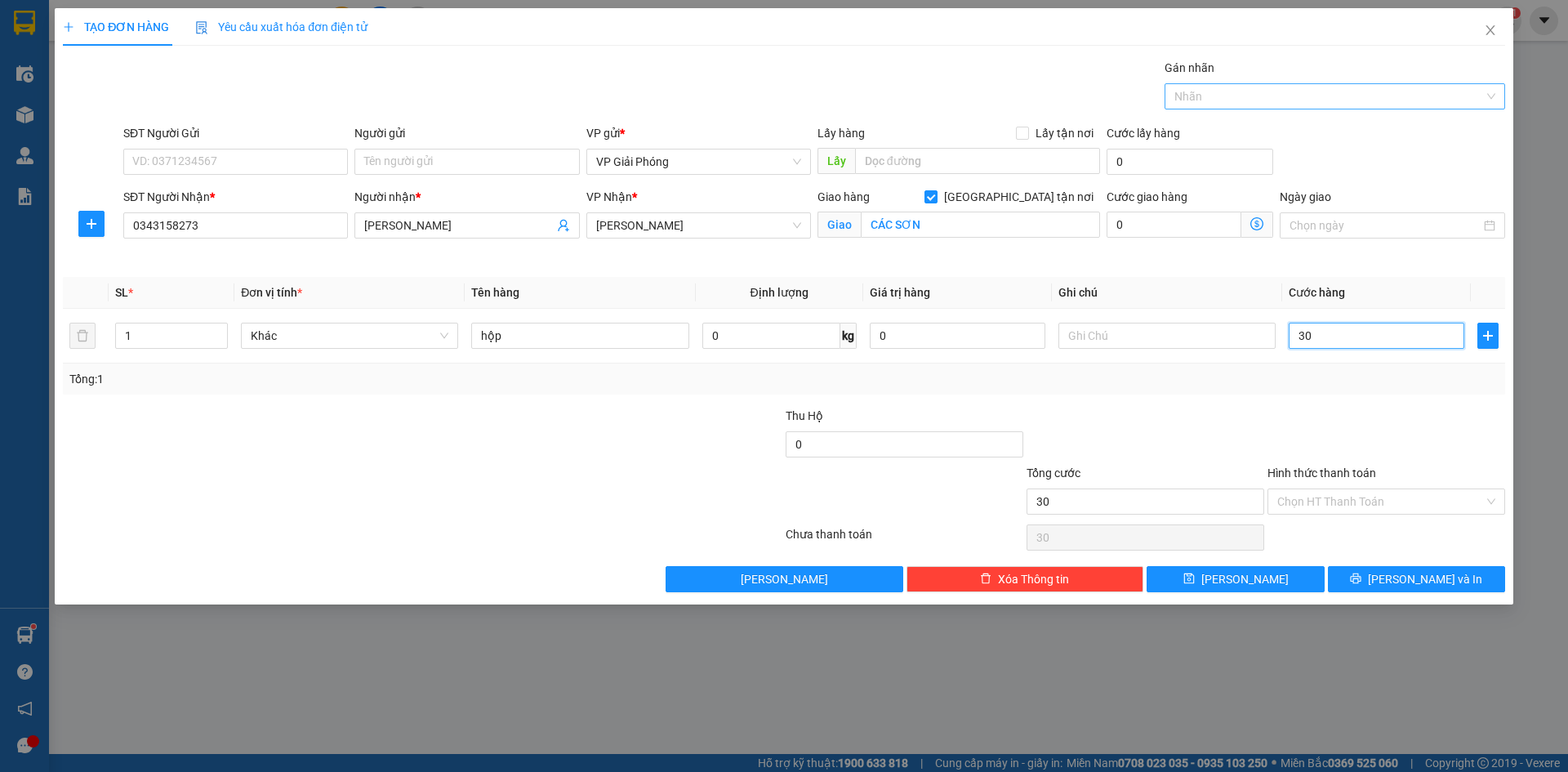
click at [1226, 105] on div at bounding box center [1326, 96] width 316 height 20
type input "30.000"
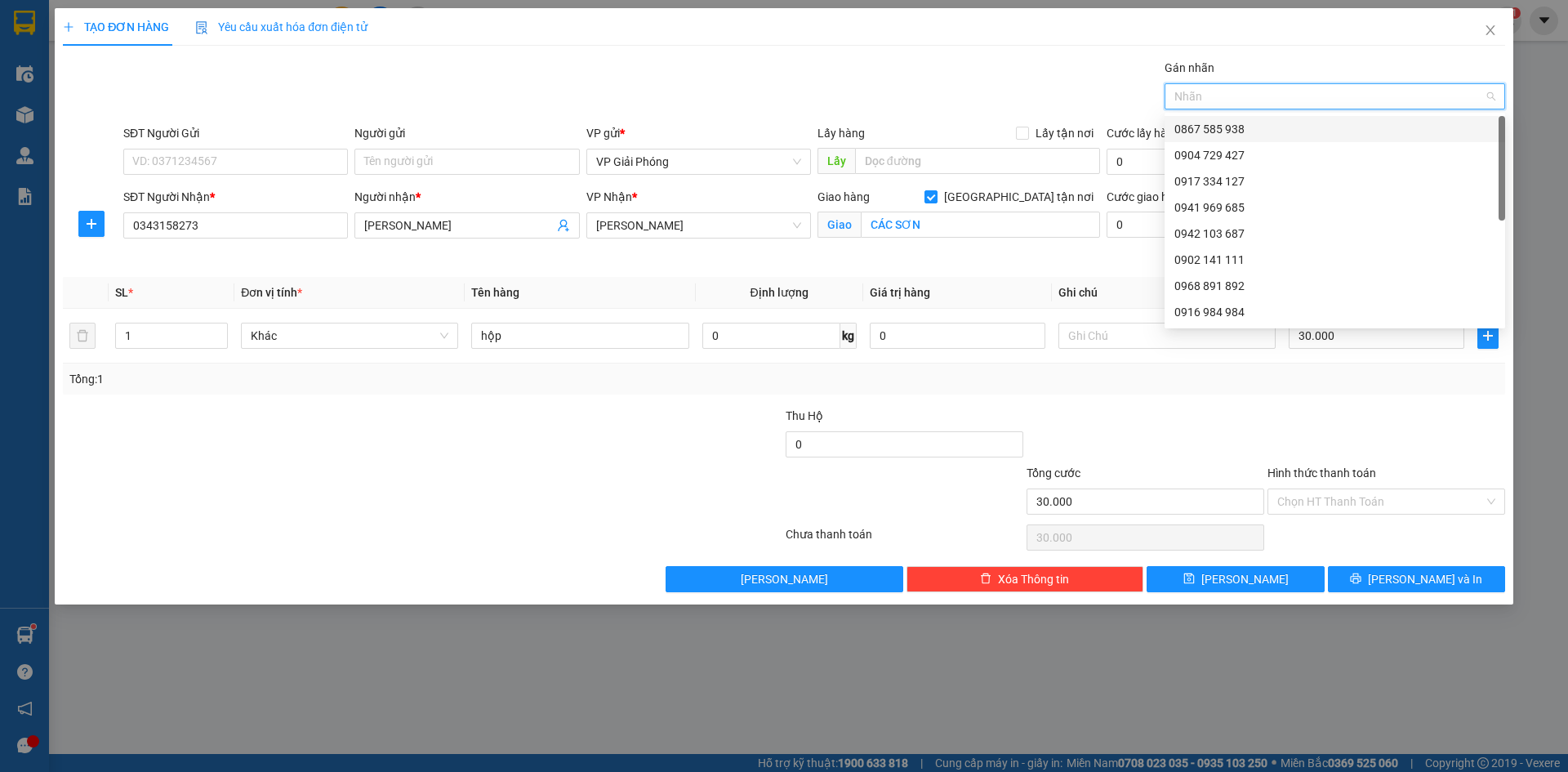
click at [1229, 125] on div "0867 585 938" at bounding box center [1334, 129] width 321 height 18
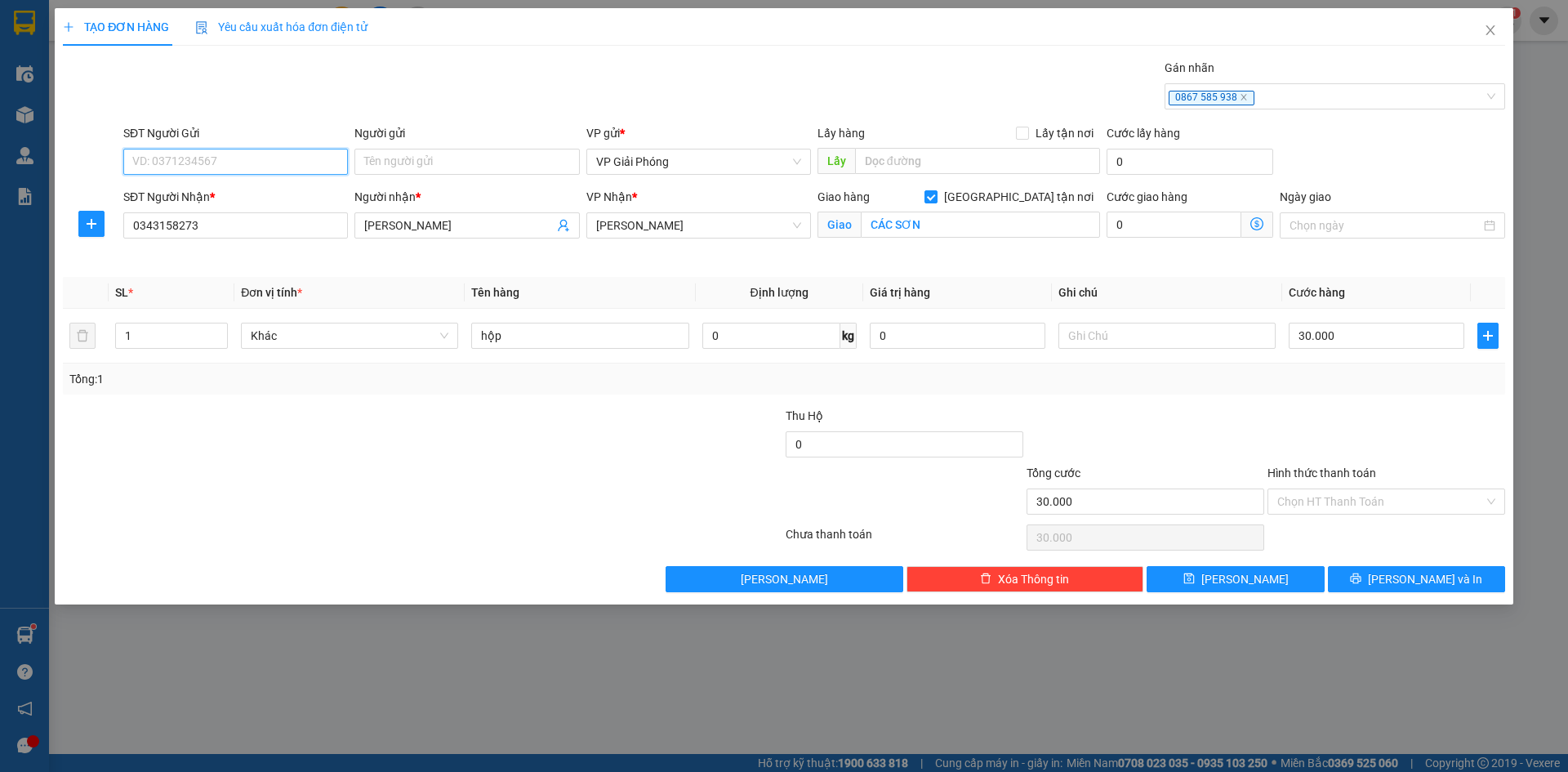
click at [278, 160] on input "SĐT Người Gửi" at bounding box center [235, 161] width 225 height 26
type input "02436290162"
click at [1381, 574] on button "[PERSON_NAME] và In" at bounding box center [1416, 579] width 177 height 26
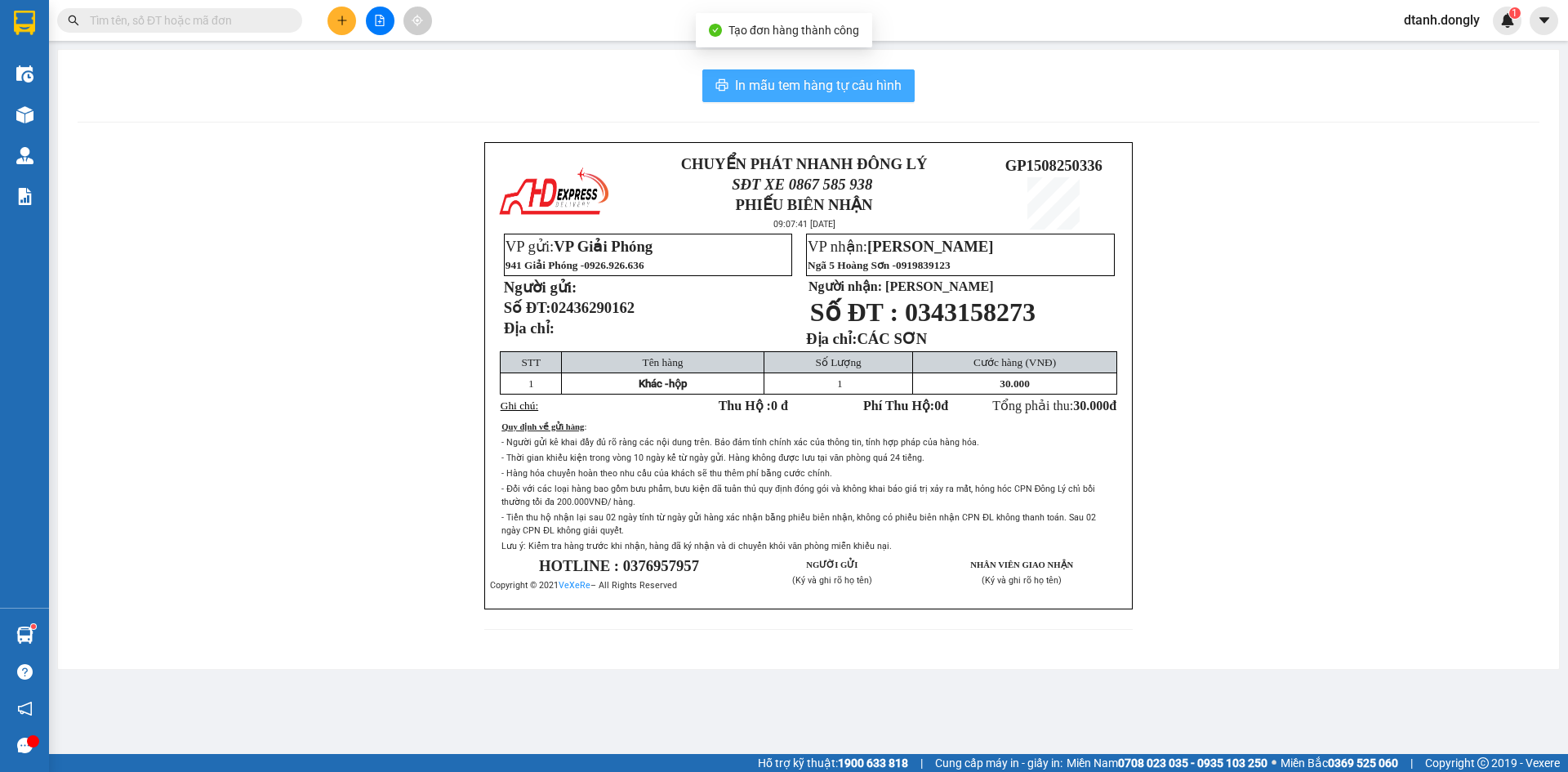
click at [812, 88] on span "In mẫu tem hàng tự cấu hình" at bounding box center [818, 86] width 167 height 20
